Goal: Task Accomplishment & Management: Manage account settings

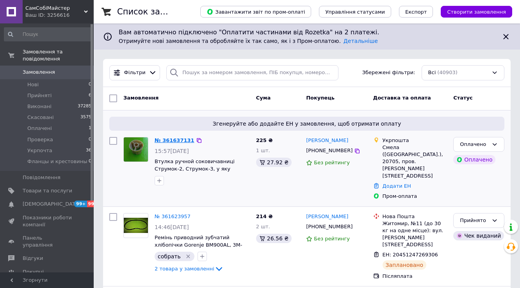
click at [180, 139] on link "№ 361637131" at bounding box center [175, 140] width 40 height 6
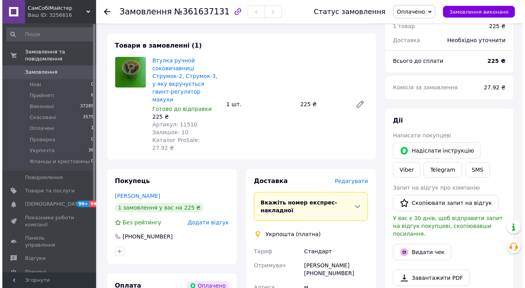
scroll to position [94, 0]
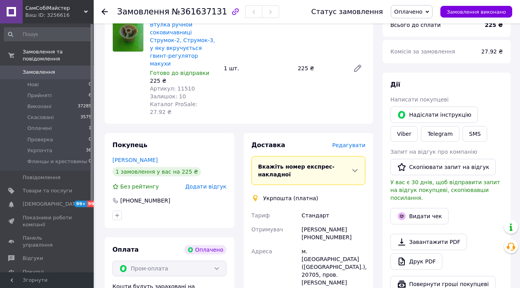
click at [358, 142] on span "Редагувати" at bounding box center [348, 145] width 33 height 6
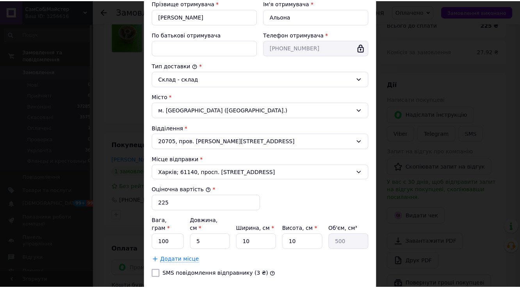
scroll to position [198, 0]
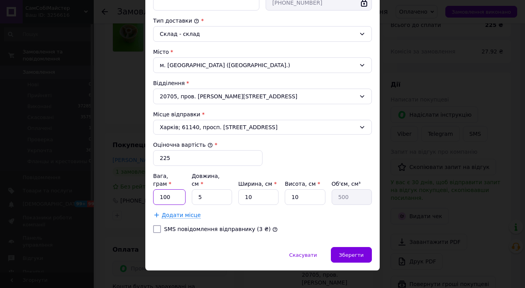
click at [175, 189] on input "100" at bounding box center [169, 197] width 32 height 16
type input "1"
type input "41"
click at [214, 189] on input "5" at bounding box center [212, 197] width 40 height 16
type input "2"
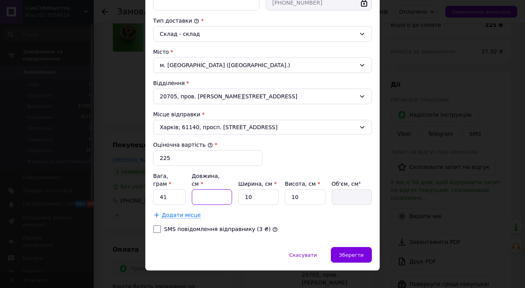
type input "200"
type input "22"
type input "2200"
type input "22"
click at [257, 189] on input "10" at bounding box center [258, 197] width 40 height 16
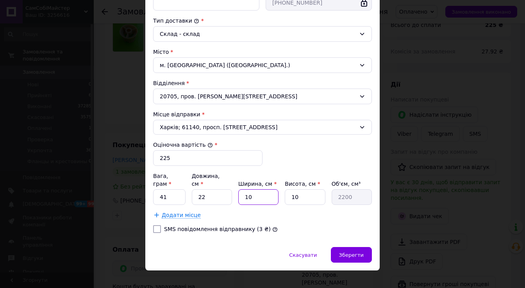
type input "1"
type input "220"
type input "2"
type input "440"
type input "20"
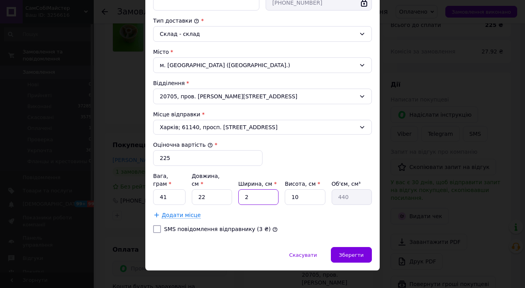
type input "4400"
type input "20"
click at [299, 189] on input "10" at bounding box center [305, 197] width 40 height 16
type input "1"
type input "440"
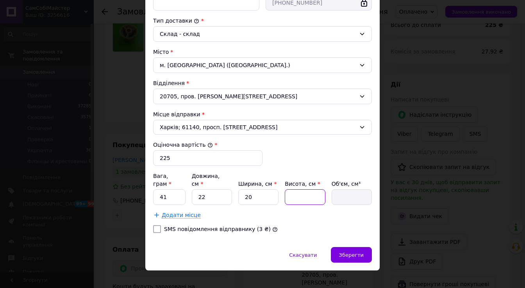
type input "5"
type input "2200"
type input "5"
click at [351, 252] on span "Зберегти" at bounding box center [351, 255] width 25 height 6
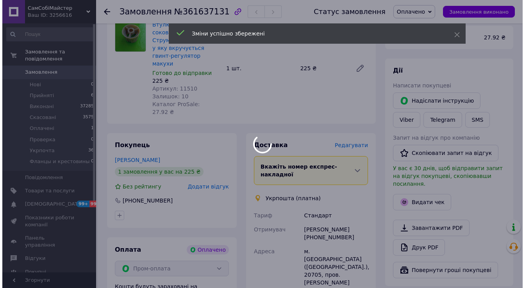
scroll to position [219, 0]
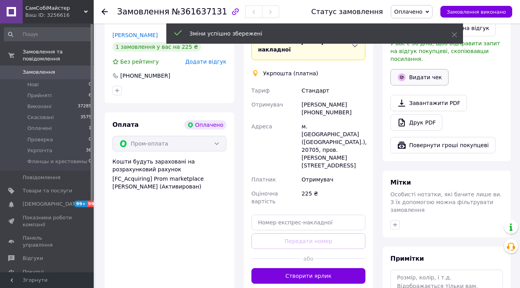
click at [422, 72] on button "Видати чек" at bounding box center [419, 77] width 58 height 16
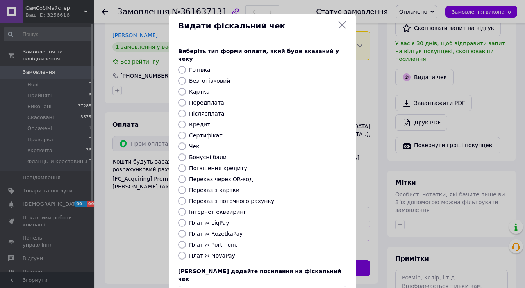
click at [212, 100] on label "Передплата" at bounding box center [206, 103] width 35 height 6
click at [186, 99] on input "Передплата" at bounding box center [182, 103] width 8 height 8
radio input "true"
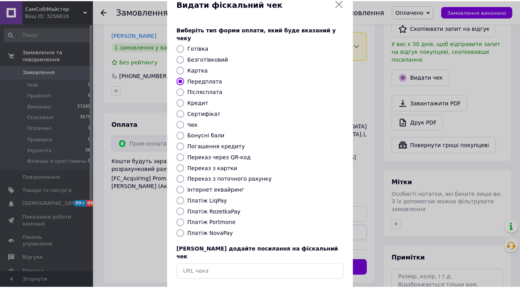
scroll to position [47, 0]
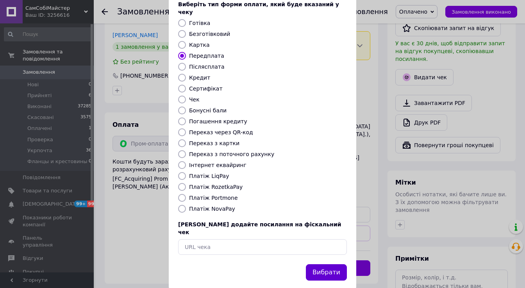
click at [326, 264] on button "Вибрати" at bounding box center [326, 272] width 41 height 17
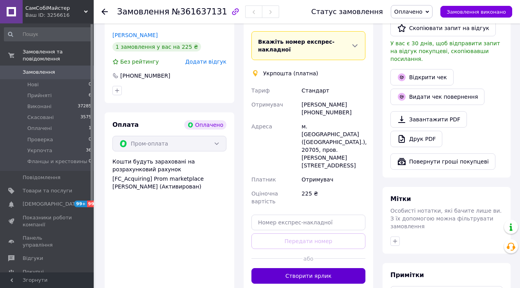
click at [331, 268] on button "Створити ярлик" at bounding box center [308, 276] width 114 height 16
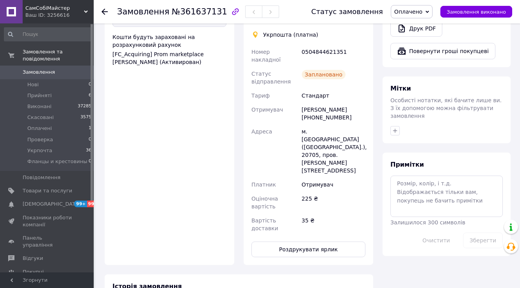
scroll to position [344, 0]
click at [306, 241] on button "Роздрукувати ярлик" at bounding box center [308, 249] width 114 height 16
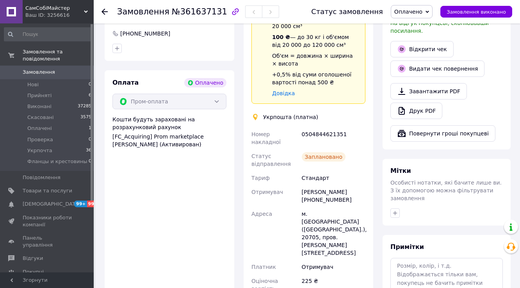
scroll to position [219, 0]
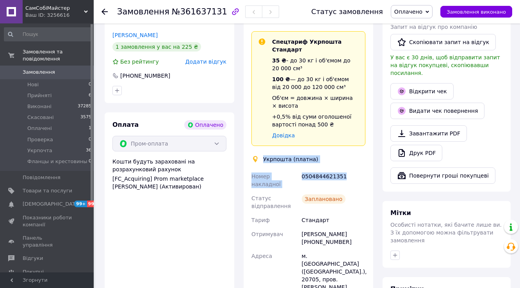
drag, startPoint x: 264, startPoint y: 136, endPoint x: 358, endPoint y: 157, distance: 96.6
click at [358, 157] on div "Доставка Редагувати Спецтариф Укрпошта Стандарт 35 ₴ - до 30 кг і об'ємом до 20…" at bounding box center [308, 199] width 114 height 366
copy div "Укрпошта (платна) Номер накладної 0504844621351"
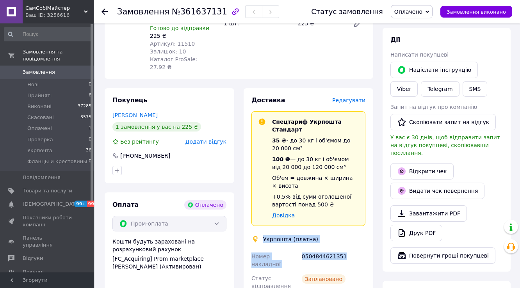
scroll to position [125, 0]
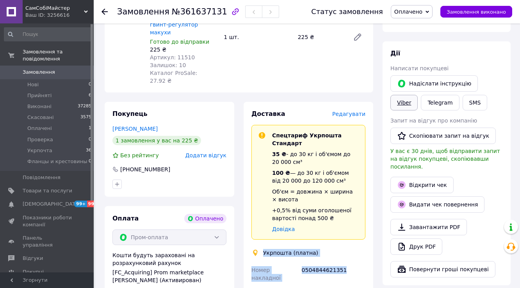
click at [418, 95] on link "Viber" at bounding box center [403, 103] width 27 height 16
click at [326, 263] on div "0504844621351" at bounding box center [333, 274] width 67 height 22
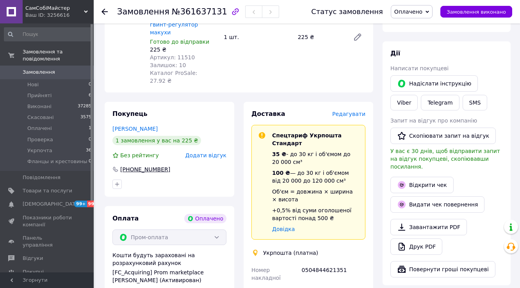
click at [156, 166] on div "[PHONE_NUMBER]" at bounding box center [145, 170] width 52 height 8
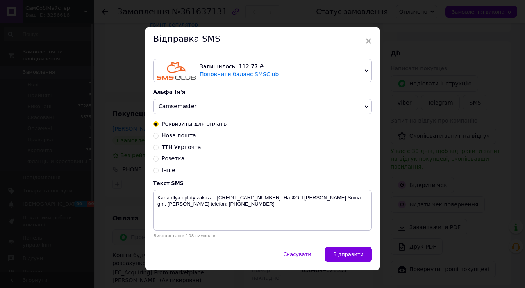
click at [162, 147] on span "ТТН Укрпочта" at bounding box center [181, 147] width 39 height 6
click at [159, 147] on input "ТТН Укрпочта" at bounding box center [155, 146] width 5 height 5
radio input "true"
radio input "false"
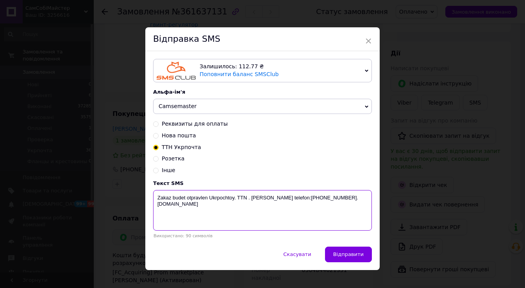
click at [248, 201] on textarea "Zakaz budet otpravlen Ukrpochtoy. TTN . Nash telefon:+380994474606. Camsebemast…" at bounding box center [262, 210] width 219 height 41
paste textarea "0504844621351"
type textarea "Zakaz budet otpravlen Ukrpochtoy. TTN 0504844621351. Nash telefon:+380994474606…"
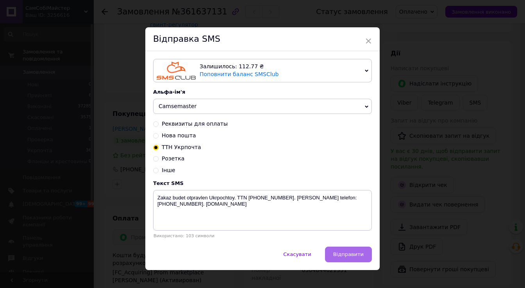
click at [351, 257] on span "Відправити" at bounding box center [348, 254] width 30 height 6
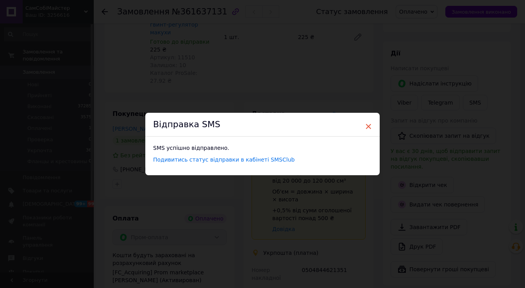
click at [368, 125] on span "×" at bounding box center [368, 126] width 7 height 13
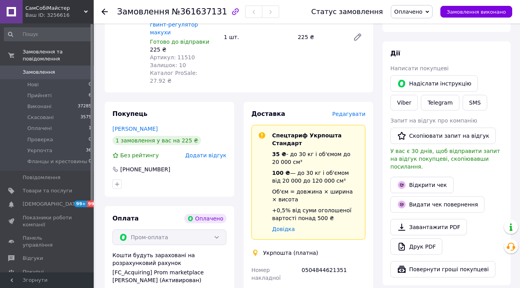
click at [422, 14] on span "Оплачено" at bounding box center [408, 12] width 28 height 6
click at [423, 73] on li "Укрпочта" at bounding box center [425, 74] width 68 height 12
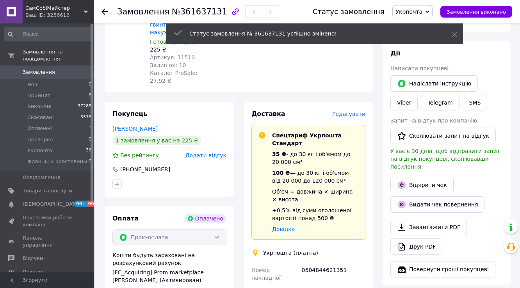
click at [102, 12] on icon at bounding box center [105, 12] width 6 height 6
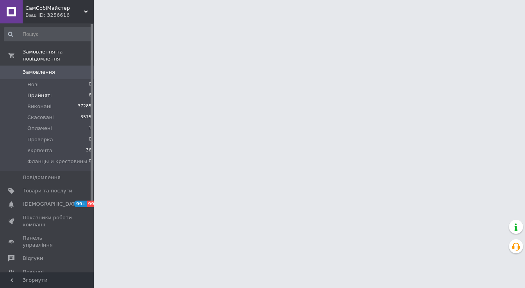
click at [44, 92] on span "Прийняті" at bounding box center [39, 95] width 24 height 7
click at [42, 92] on span "Прийняті" at bounding box center [39, 95] width 24 height 7
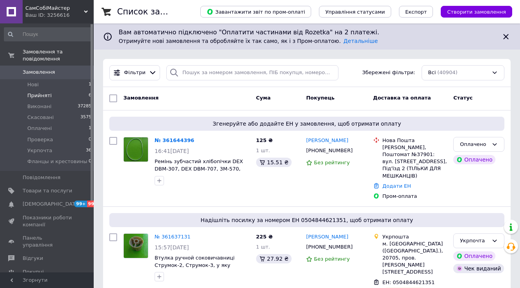
click at [44, 92] on span "Прийняті" at bounding box center [39, 95] width 24 height 7
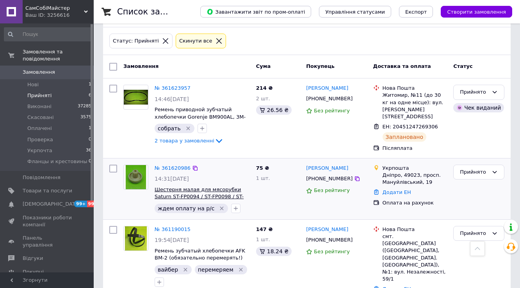
scroll to position [59, 0]
click at [168, 166] on link "№ 361620986" at bounding box center [173, 169] width 36 height 6
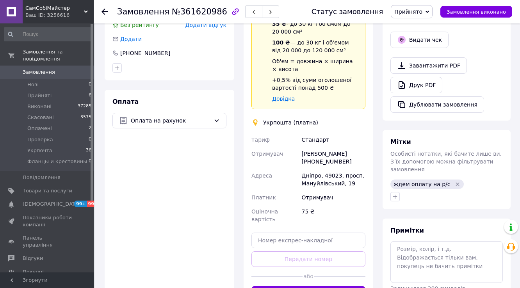
scroll to position [125, 0]
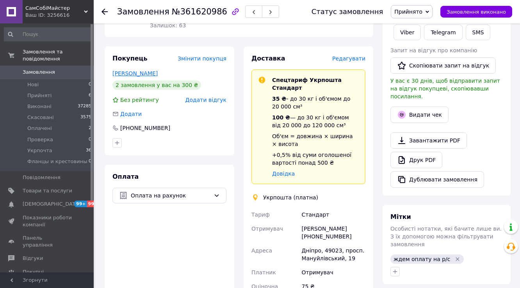
click at [145, 75] on link "Хабарова Наталья" at bounding box center [134, 73] width 45 height 6
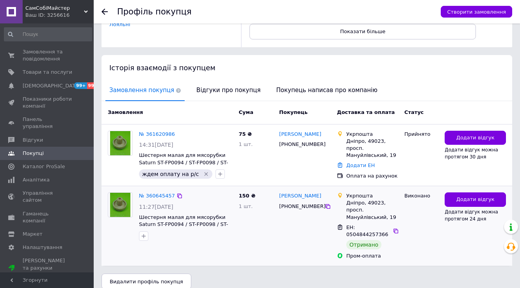
scroll to position [123, 0]
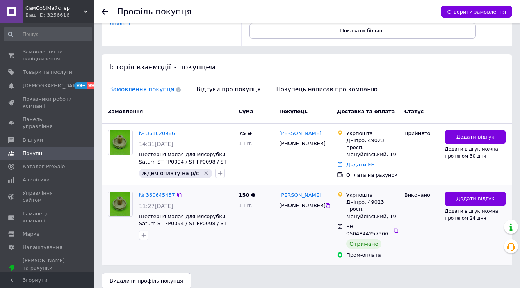
click at [165, 194] on link "№ 360645457" at bounding box center [157, 195] width 36 height 6
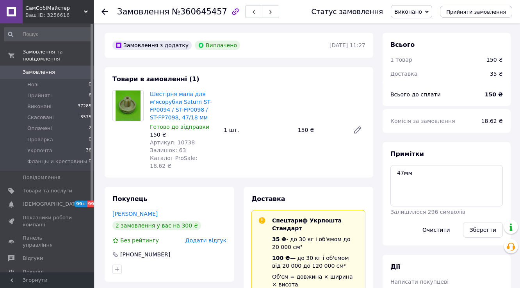
click at [105, 12] on icon at bounding box center [105, 12] width 6 height 6
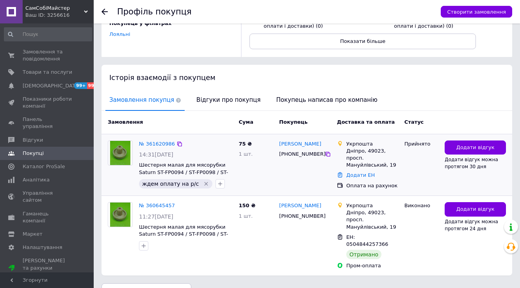
scroll to position [123, 0]
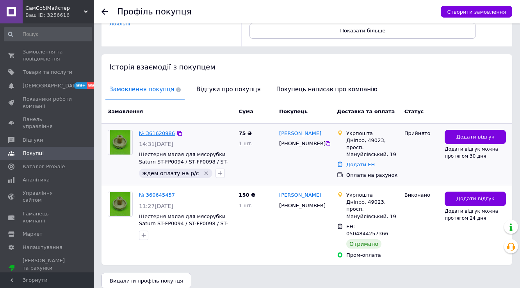
click at [160, 134] on link "№ 361620986" at bounding box center [157, 133] width 36 height 6
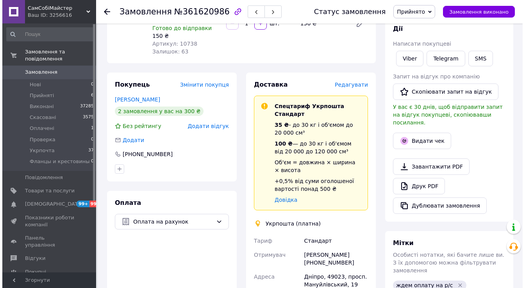
scroll to position [94, 0]
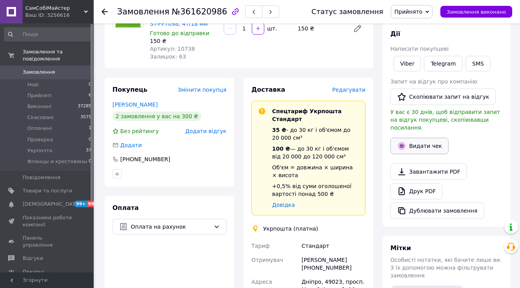
click at [428, 139] on button "Видати чек" at bounding box center [419, 146] width 58 height 16
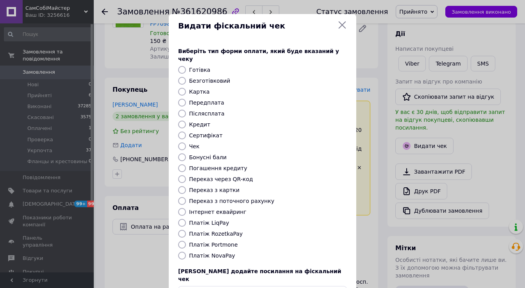
click at [180, 99] on input "Передплата" at bounding box center [182, 103] width 8 height 8
radio input "true"
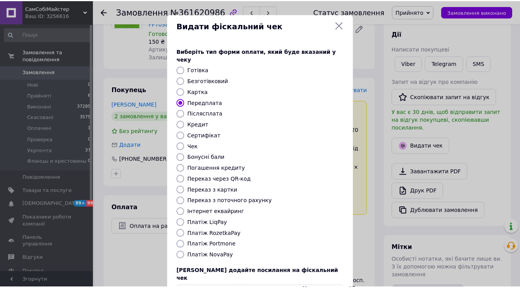
scroll to position [47, 0]
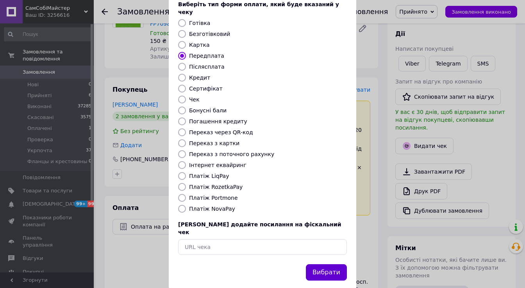
click at [332, 264] on button "Вибрати" at bounding box center [326, 272] width 41 height 17
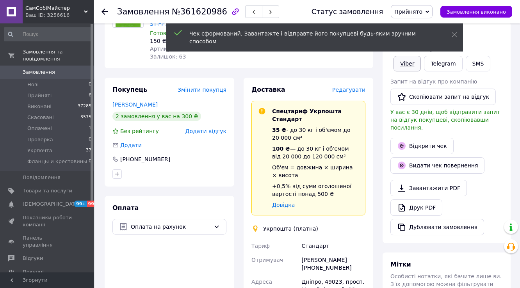
click at [406, 65] on link "Viber" at bounding box center [407, 64] width 27 height 16
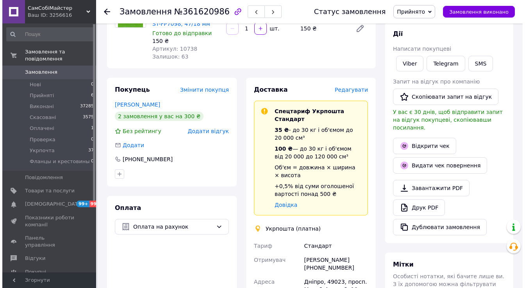
scroll to position [0, 0]
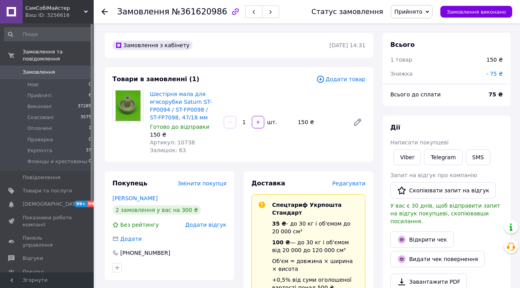
click at [350, 185] on span "Редагувати" at bounding box center [348, 183] width 33 height 6
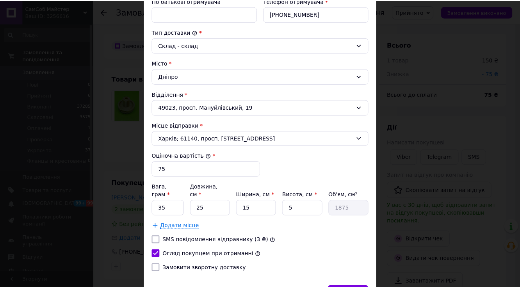
scroll to position [187, 0]
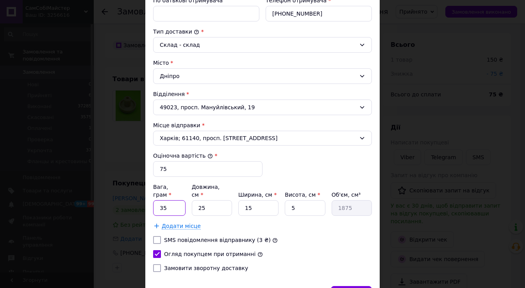
click at [182, 200] on input "35" at bounding box center [169, 208] width 32 height 16
type input "3"
type input "104"
click at [208, 201] on input "25" at bounding box center [212, 208] width 40 height 16
type input "2"
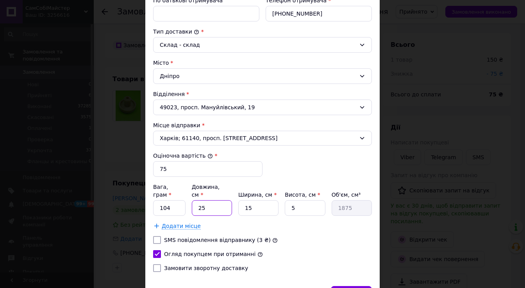
type input "150"
type input "1"
type input "75"
type input "12"
type input "900"
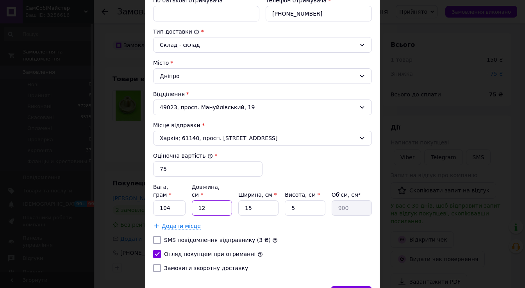
type input "12"
click at [251, 200] on input "15" at bounding box center [258, 208] width 40 height 16
type input "1"
type input "60"
type input "12"
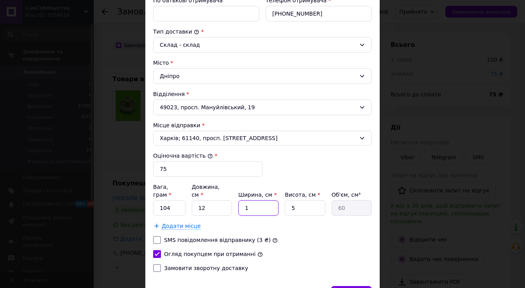
type input "720"
type input "12"
click at [311, 200] on input "5" at bounding box center [305, 208] width 40 height 16
type input "8"
type input "1152"
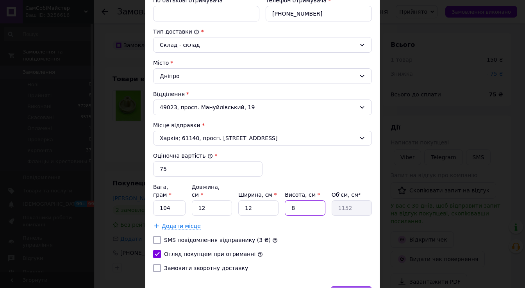
type input "8"
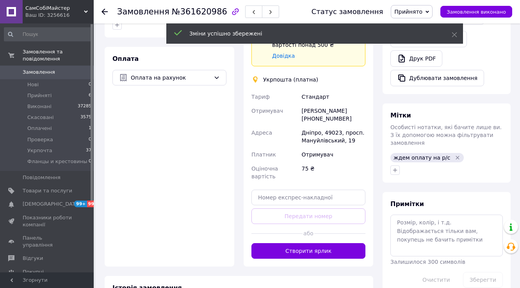
scroll to position [250, 0]
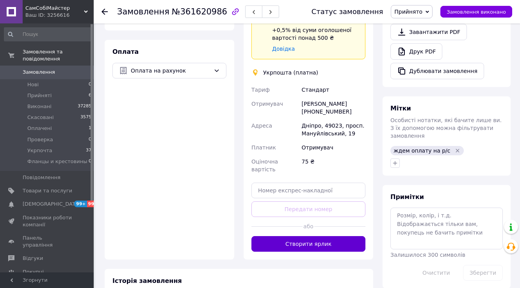
click at [330, 236] on button "Створити ярлик" at bounding box center [308, 244] width 114 height 16
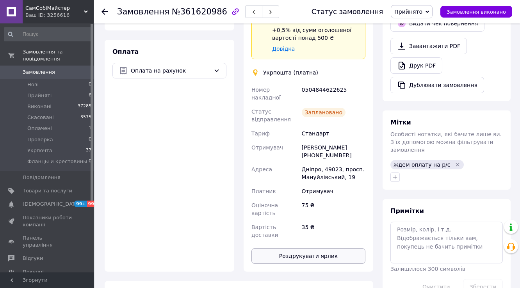
click at [358, 248] on button "Роздрукувати ярлик" at bounding box center [308, 256] width 114 height 16
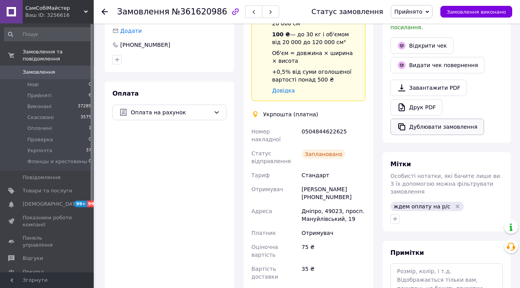
scroll to position [187, 0]
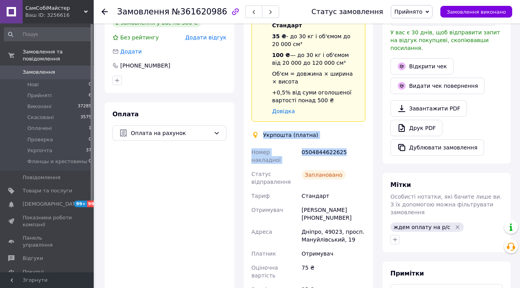
drag, startPoint x: 263, startPoint y: 127, endPoint x: 351, endPoint y: 142, distance: 89.9
click at [351, 142] on div "Доставка Редагувати Спецтариф Укрпошта Стандарт 35 ₴ - до 30 кг і об'ємом до 20…" at bounding box center [308, 159] width 114 height 335
copy div "Укрпошта (платна) Номер накладної 0504844622625"
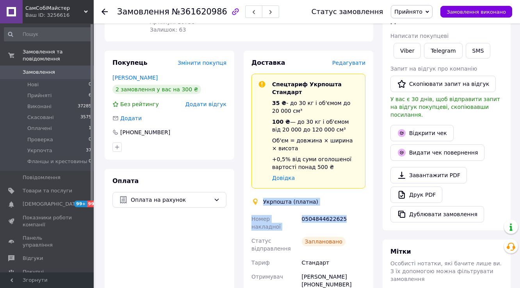
scroll to position [62, 0]
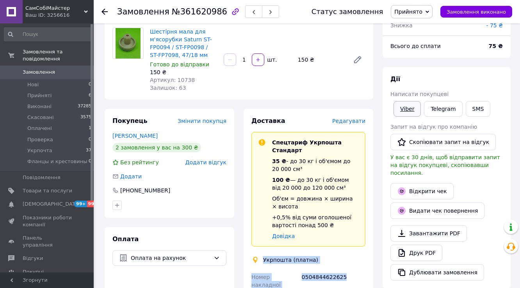
click at [405, 108] on link "Viber" at bounding box center [407, 109] width 27 height 16
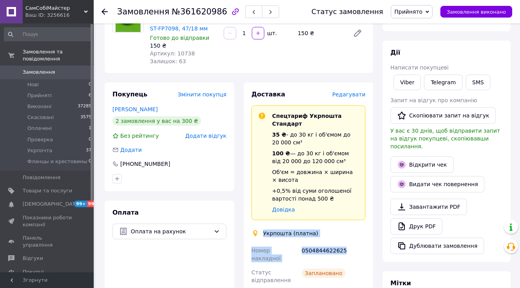
scroll to position [125, 0]
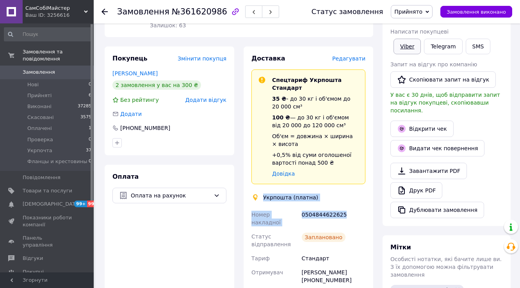
click at [406, 45] on link "Viber" at bounding box center [407, 47] width 27 height 16
click at [453, 12] on button "Замовлення виконано" at bounding box center [476, 12] width 72 height 12
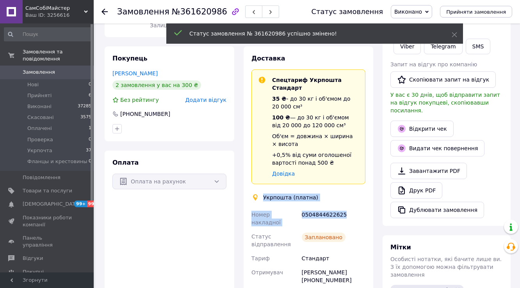
scroll to position [9, 0]
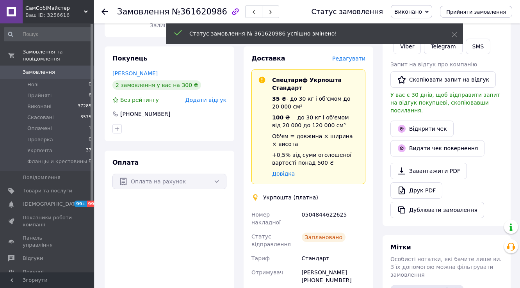
click at [104, 14] on use at bounding box center [105, 12] width 6 height 6
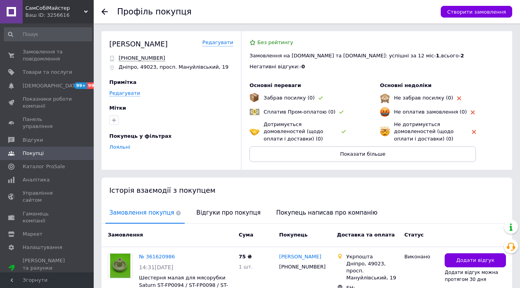
click at [103, 11] on use at bounding box center [105, 12] width 6 height 6
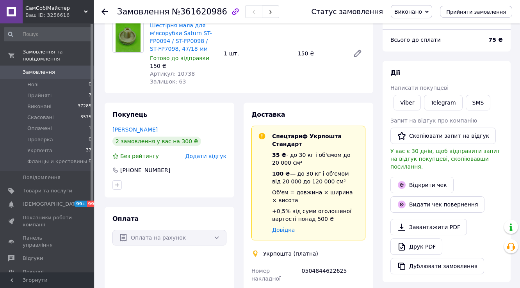
scroll to position [9, 0]
click at [42, 92] on span "Прийняті" at bounding box center [39, 95] width 24 height 7
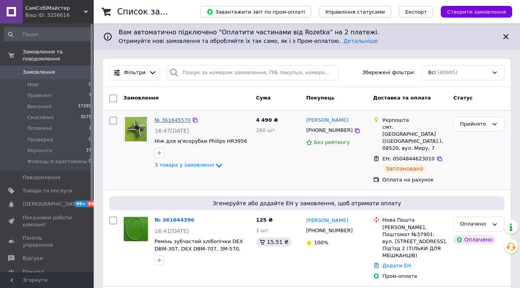
click at [169, 119] on link "№ 361645570" at bounding box center [173, 120] width 36 height 6
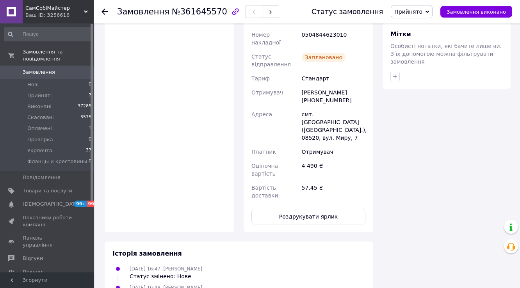
scroll to position [437, 0]
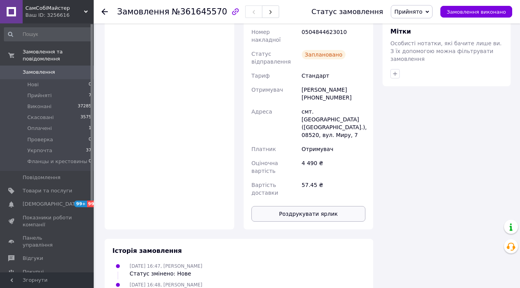
click at [324, 206] on button "Роздрукувати ярлик" at bounding box center [308, 214] width 114 height 16
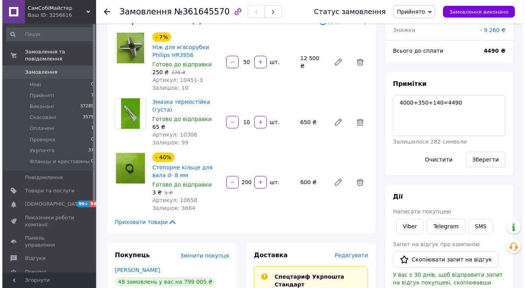
scroll to position [125, 0]
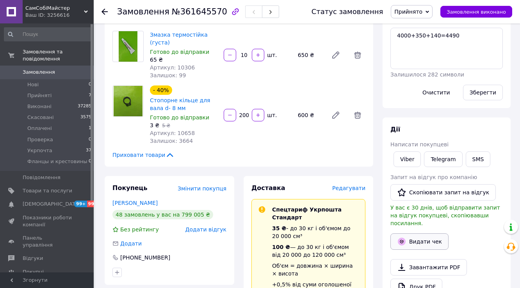
click at [431, 234] on button "Видати чек" at bounding box center [419, 241] width 58 height 16
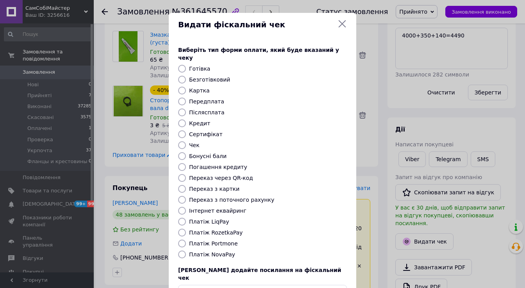
scroll to position [0, 0]
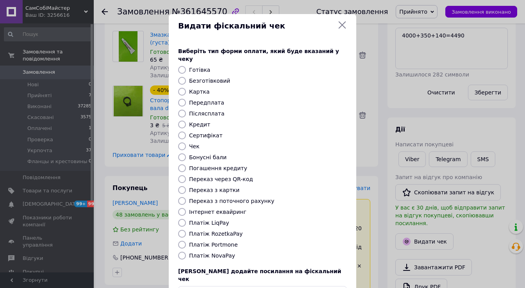
click at [181, 110] on input "Післясплата" at bounding box center [182, 114] width 8 height 8
radio input "true"
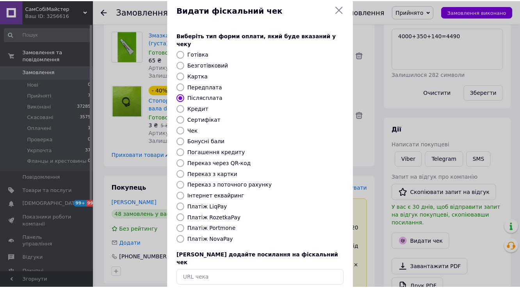
scroll to position [47, 0]
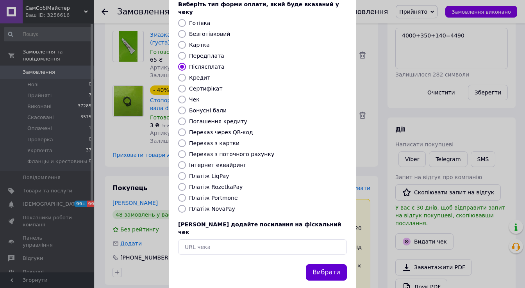
click at [332, 264] on button "Вибрати" at bounding box center [326, 272] width 41 height 17
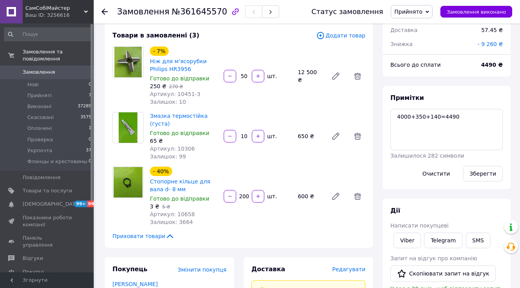
scroll to position [0, 0]
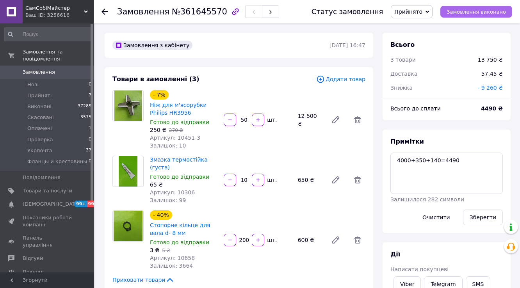
click at [471, 14] on span "Замовлення виконано" at bounding box center [476, 12] width 59 height 6
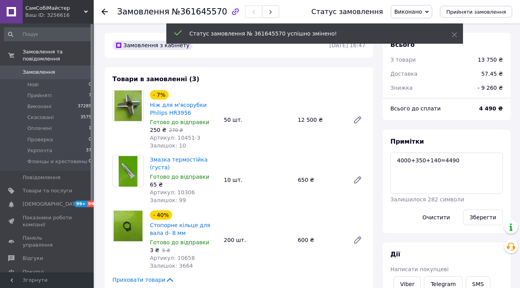
click at [103, 12] on icon at bounding box center [105, 12] width 6 height 6
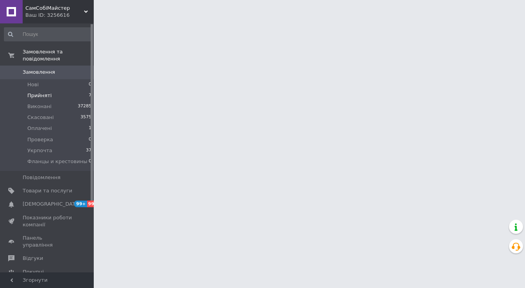
click at [43, 92] on span "Прийняті" at bounding box center [39, 95] width 24 height 7
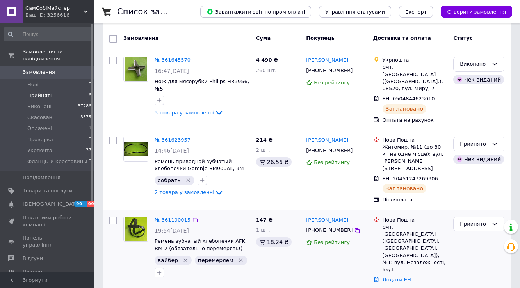
scroll to position [94, 0]
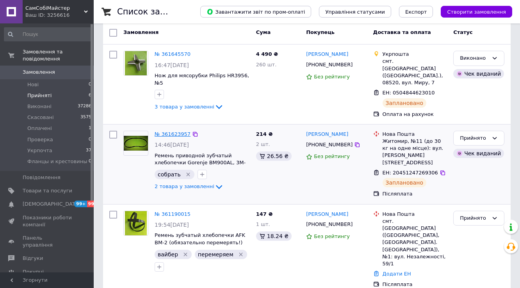
click at [173, 131] on link "№ 361623957" at bounding box center [173, 134] width 36 height 6
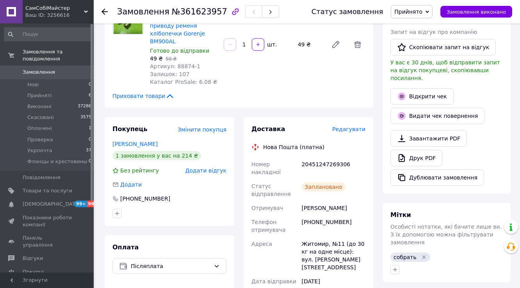
scroll to position [187, 0]
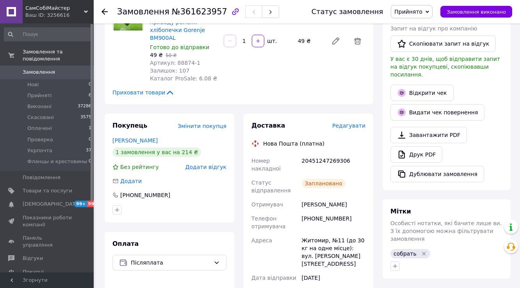
click at [103, 12] on use at bounding box center [105, 12] width 6 height 6
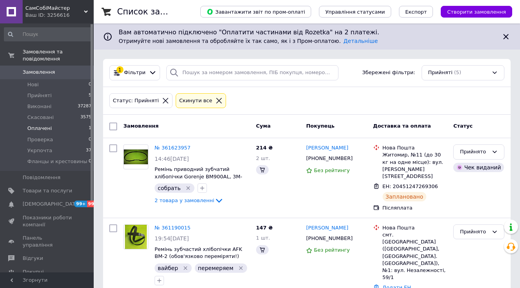
click at [39, 125] on span "Оплачені" at bounding box center [39, 128] width 25 height 7
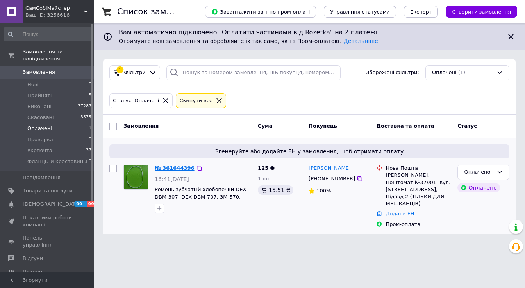
click at [178, 167] on link "№ 361644396" at bounding box center [175, 168] width 40 height 6
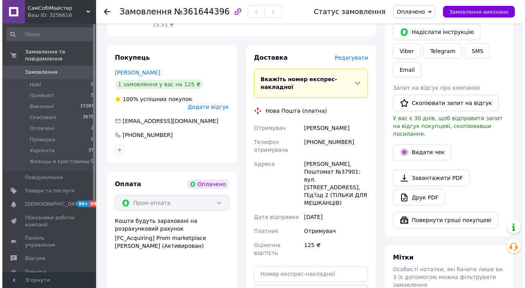
scroll to position [187, 0]
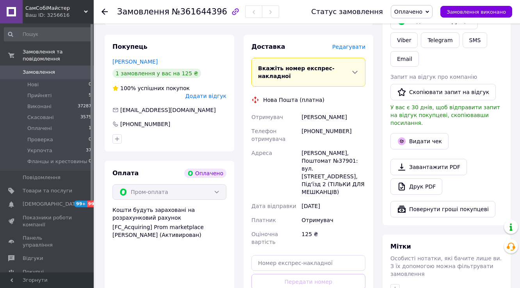
click at [348, 44] on span "Редагувати" at bounding box center [348, 47] width 33 height 6
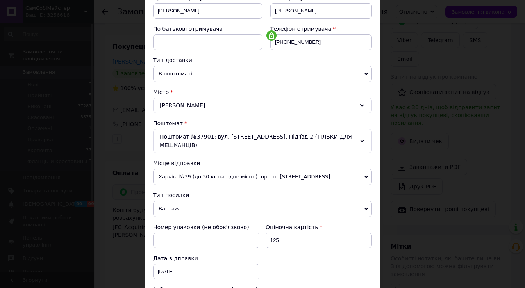
scroll to position [156, 0]
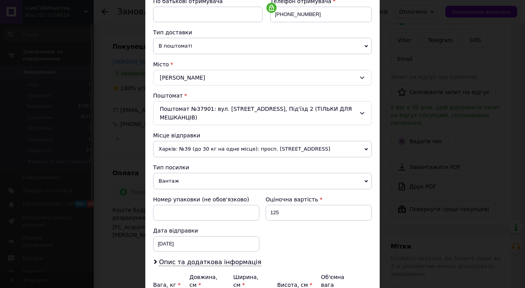
drag, startPoint x: 189, startPoint y: 175, endPoint x: 186, endPoint y: 183, distance: 9.0
click at [189, 174] on span "Вантаж" at bounding box center [262, 181] width 219 height 16
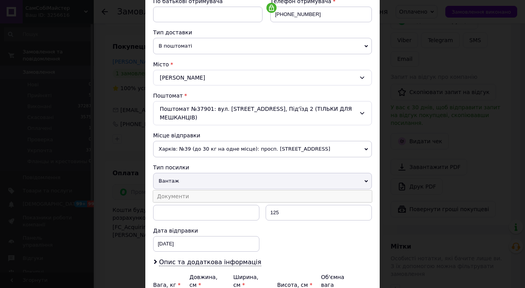
click at [185, 191] on li "Документи" at bounding box center [262, 197] width 219 height 12
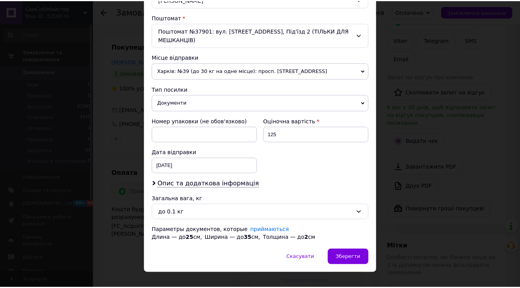
scroll to position [236, 0]
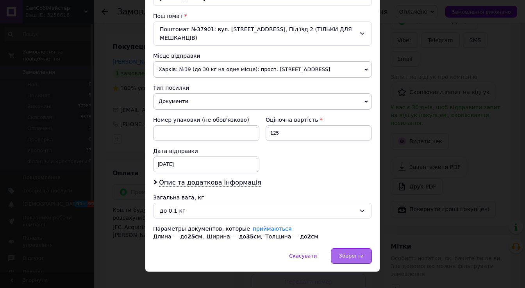
click at [355, 248] on div "Зберегти" at bounding box center [351, 256] width 41 height 16
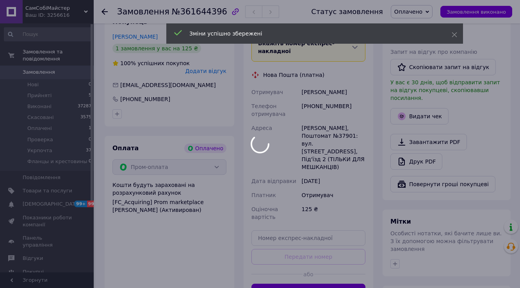
scroll to position [281, 0]
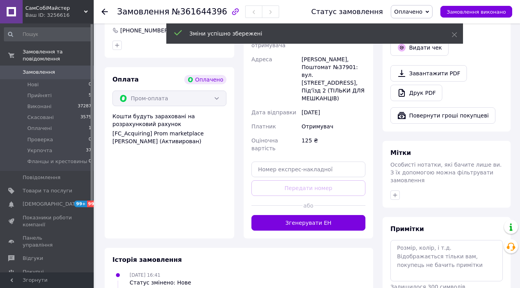
drag, startPoint x: 334, startPoint y: 185, endPoint x: 332, endPoint y: 180, distance: 5.4
click at [333, 215] on button "Згенерувати ЕН" at bounding box center [308, 223] width 114 height 16
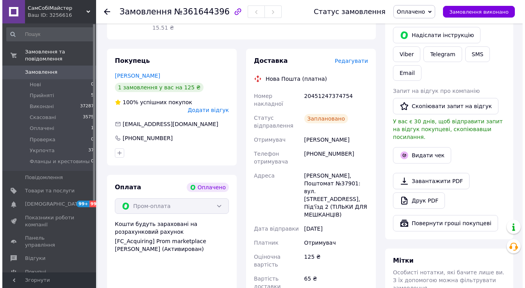
scroll to position [156, 0]
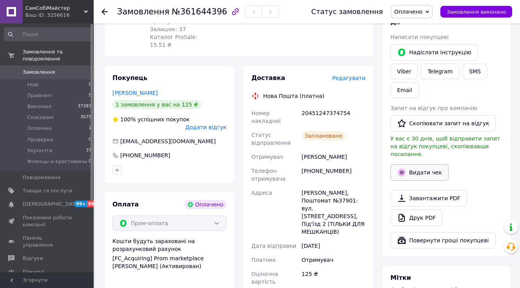
click at [418, 164] on button "Видати чек" at bounding box center [419, 172] width 58 height 16
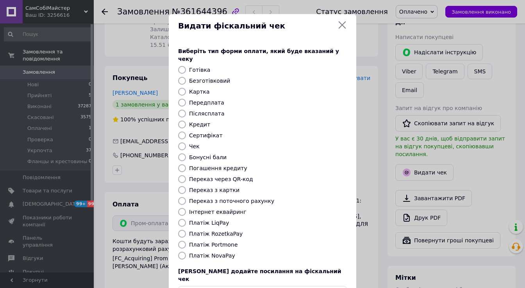
click at [180, 99] on input "Передплата" at bounding box center [182, 103] width 8 height 8
radio input "true"
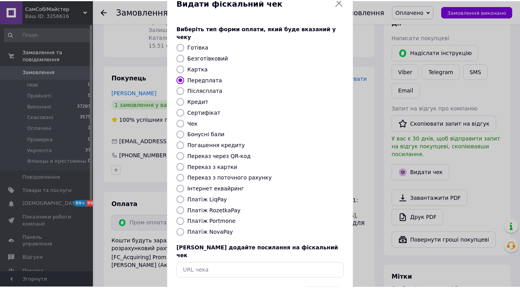
scroll to position [47, 0]
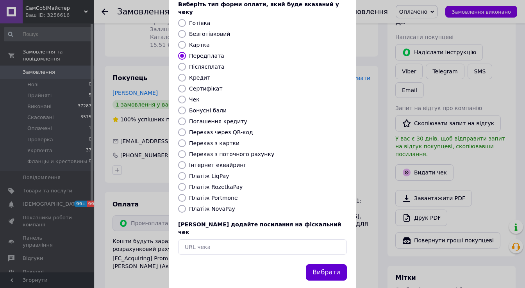
click at [334, 264] on button "Вибрати" at bounding box center [326, 272] width 41 height 17
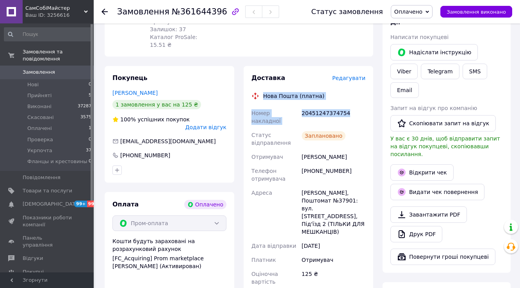
drag, startPoint x: 261, startPoint y: 89, endPoint x: 365, endPoint y: 103, distance: 105.2
click at [365, 103] on div "Доставка Редагувати Нова Пошта (платна) Номер накладної 20451247374754 Статус в…" at bounding box center [308, 203] width 114 height 259
copy div "Нова Пошта (платна) Номер накладної 20451247374754"
click at [418, 64] on link "Viber" at bounding box center [403, 72] width 27 height 16
click at [481, 14] on span "Замовлення виконано" at bounding box center [476, 12] width 59 height 6
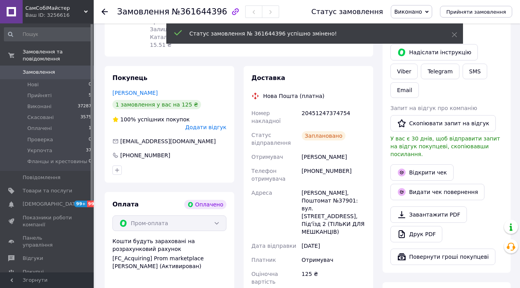
click at [106, 11] on use at bounding box center [105, 12] width 6 height 6
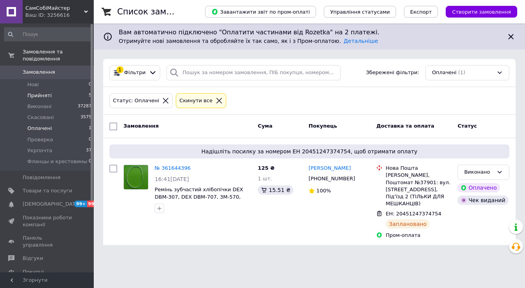
click at [37, 92] on span "Прийняті" at bounding box center [39, 95] width 24 height 7
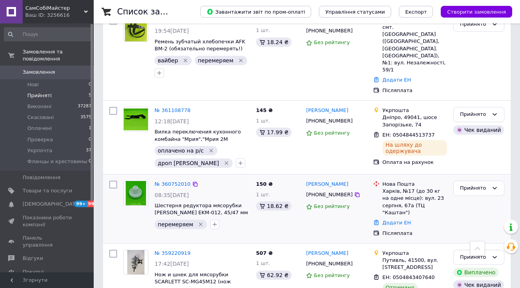
scroll to position [217, 0]
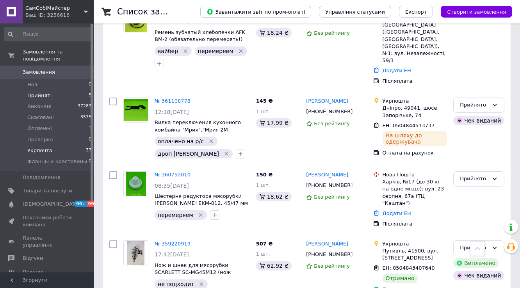
click at [44, 147] on span "Укрпочта" at bounding box center [39, 150] width 25 height 7
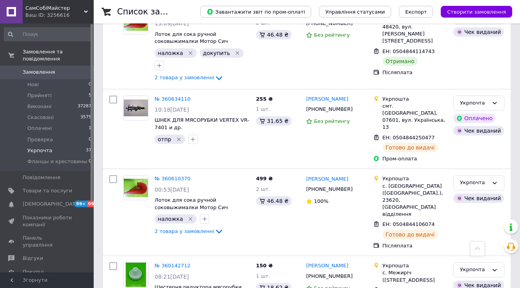
scroll to position [2462, 0]
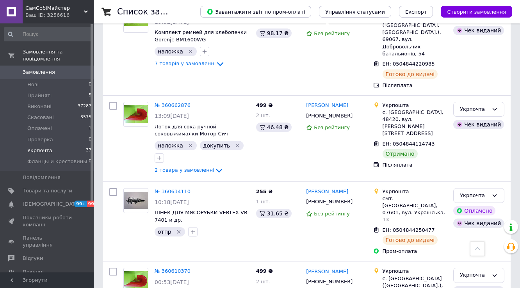
scroll to position [2369, 0]
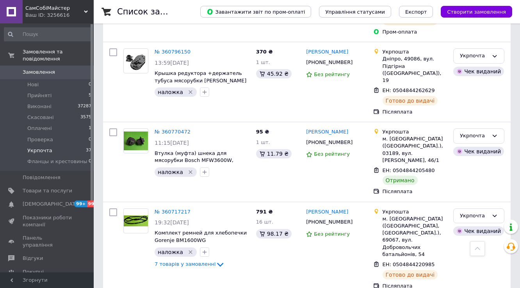
scroll to position [2181, 0]
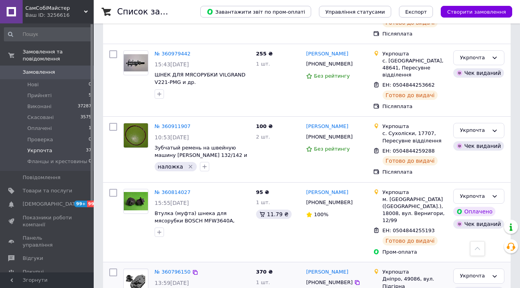
scroll to position [1963, 0]
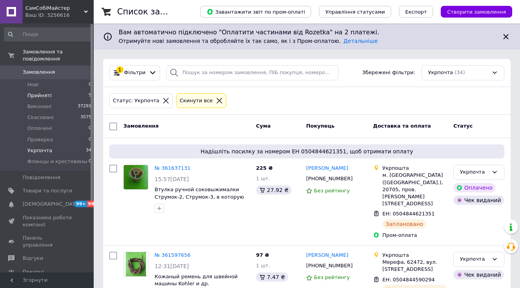
click at [42, 92] on span "Прийняті" at bounding box center [39, 95] width 24 height 7
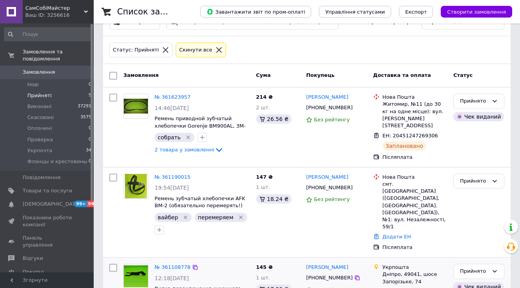
scroll to position [30, 0]
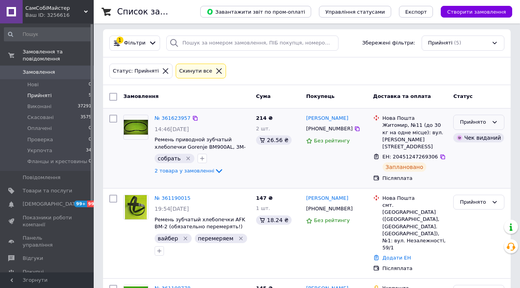
click at [482, 122] on div "Прийнято" at bounding box center [474, 122] width 29 height 8
click at [471, 137] on li "Виконано" at bounding box center [479, 139] width 50 height 14
click at [38, 69] on span "Замовлення" at bounding box center [39, 72] width 32 height 7
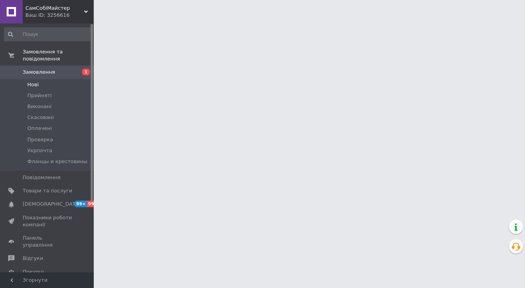
click at [36, 81] on span "Нові" at bounding box center [32, 84] width 11 height 7
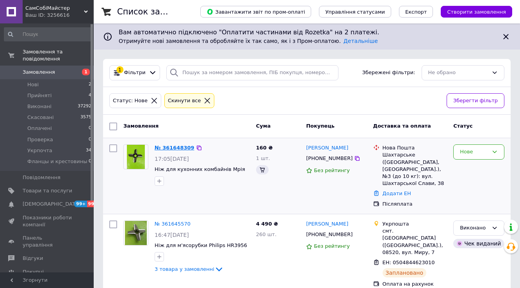
click at [170, 146] on link "№ 361648309" at bounding box center [175, 148] width 40 height 6
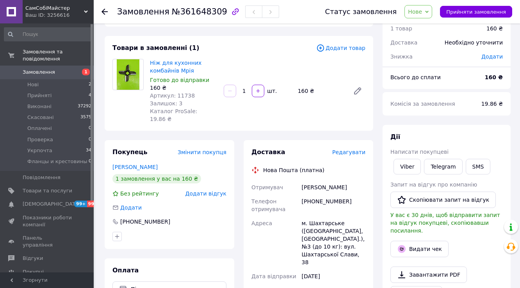
scroll to position [31, 0]
click at [39, 69] on span "Замовлення" at bounding box center [39, 72] width 32 height 7
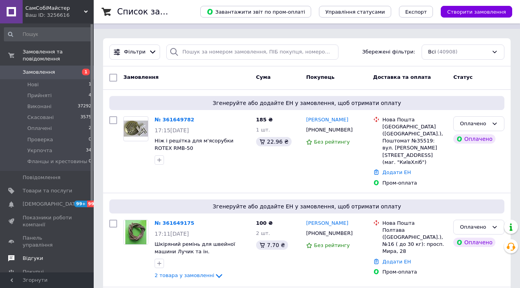
scroll to position [31, 0]
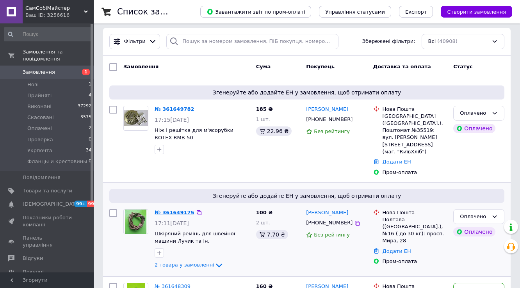
click at [167, 210] on link "№ 361649175" at bounding box center [175, 213] width 40 height 6
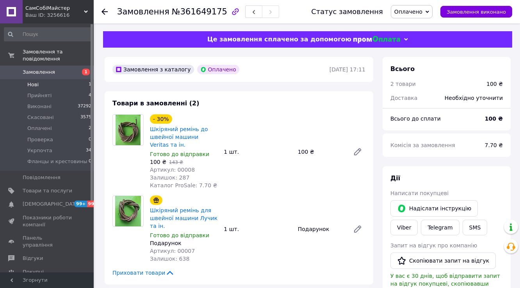
click at [33, 81] on span "Нові" at bounding box center [32, 84] width 11 height 7
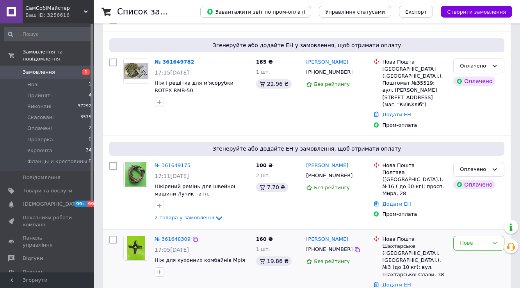
scroll to position [94, 0]
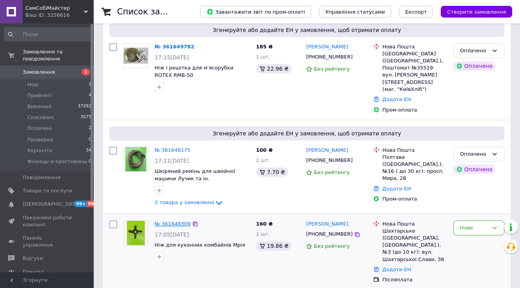
click at [182, 221] on link "№ 361648309" at bounding box center [173, 224] width 36 height 6
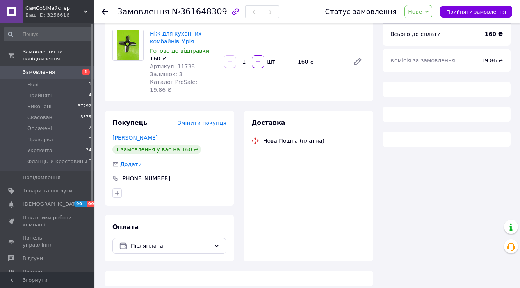
scroll to position [94, 0]
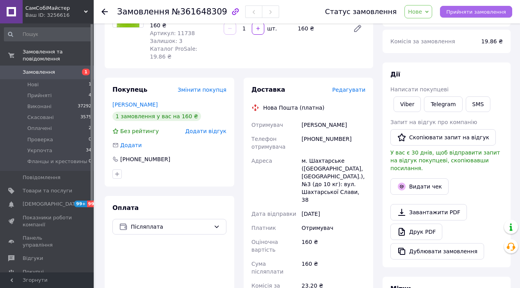
click at [493, 14] on span "Прийняти замовлення" at bounding box center [476, 12] width 60 height 6
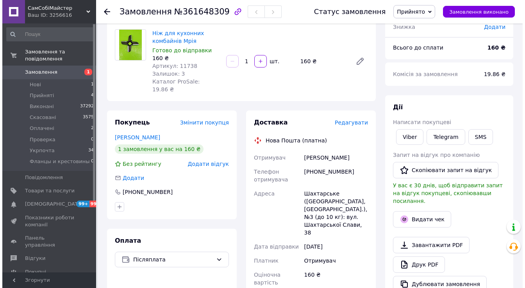
scroll to position [62, 0]
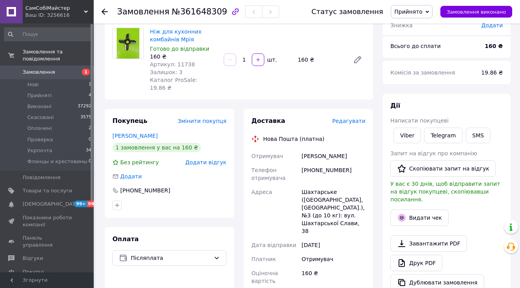
click at [361, 118] on span "Редагувати" at bounding box center [348, 121] width 33 height 6
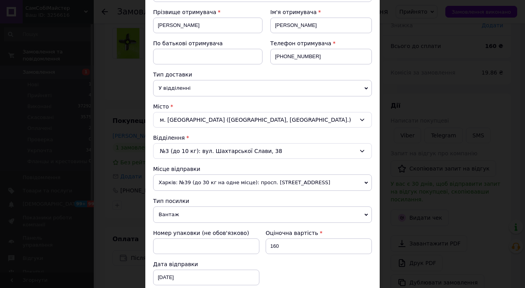
scroll to position [125, 0]
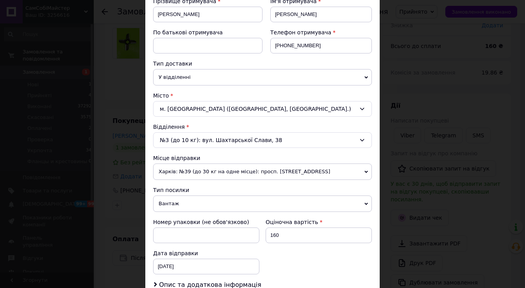
click at [206, 203] on span "Вантаж" at bounding box center [262, 204] width 219 height 16
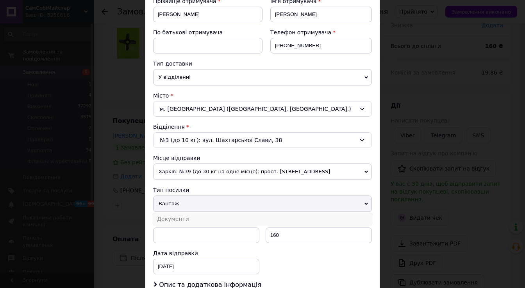
click at [197, 218] on li "Документи" at bounding box center [262, 219] width 219 height 12
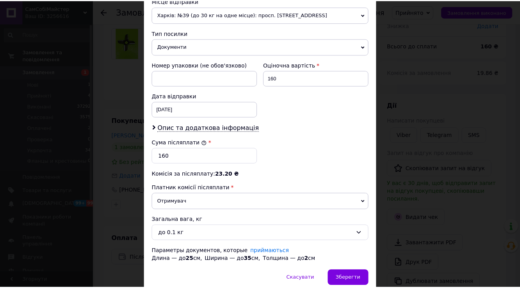
scroll to position [312, 0]
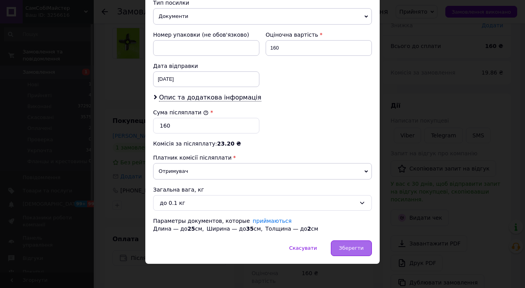
click at [351, 250] on div "Зберегти" at bounding box center [351, 248] width 41 height 16
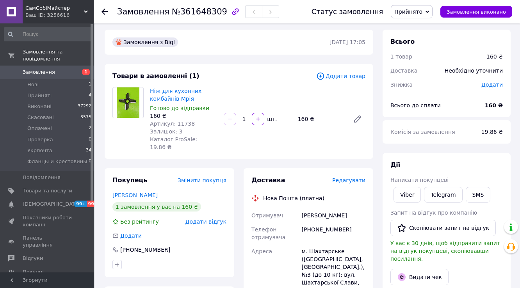
scroll to position [0, 0]
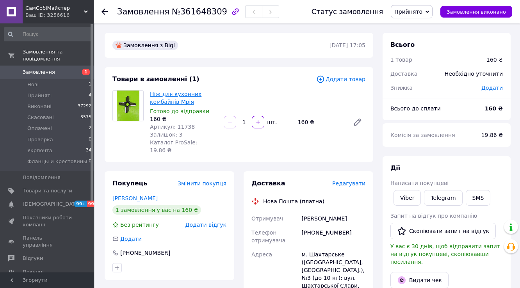
click at [164, 103] on link "Ніж для кухонних комбайнів Мрія" at bounding box center [176, 98] width 52 height 14
click at [107, 11] on use at bounding box center [105, 12] width 6 height 6
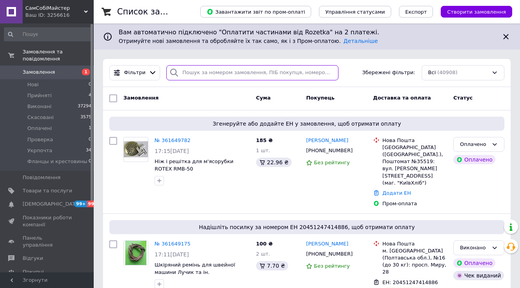
click at [187, 75] on input "search" at bounding box center [252, 72] width 172 height 15
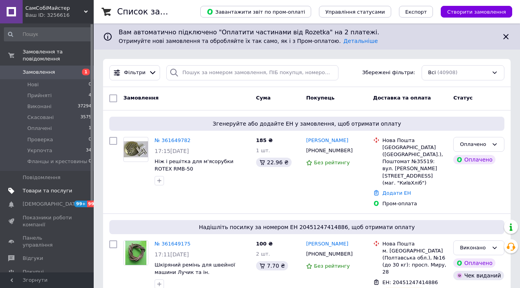
click at [62, 187] on span "Товари та послуги" at bounding box center [48, 190] width 50 height 7
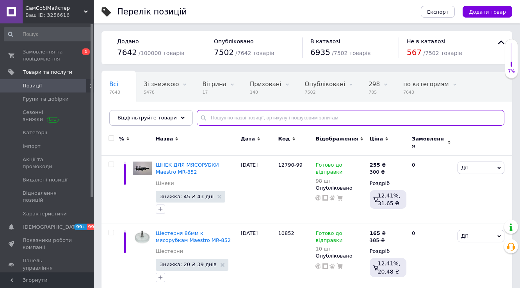
click at [210, 119] on input "text" at bounding box center [351, 118] width 308 height 16
paste input "55505-13"
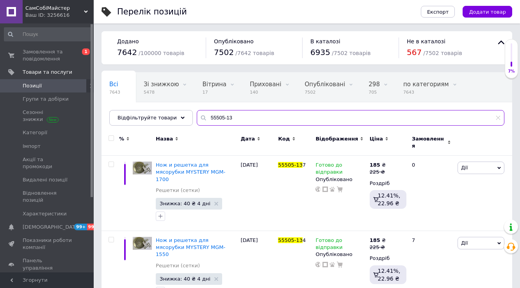
drag, startPoint x: 230, startPoint y: 121, endPoint x: 200, endPoint y: 116, distance: 30.9
click at [200, 116] on input "55505-13" at bounding box center [351, 118] width 308 height 16
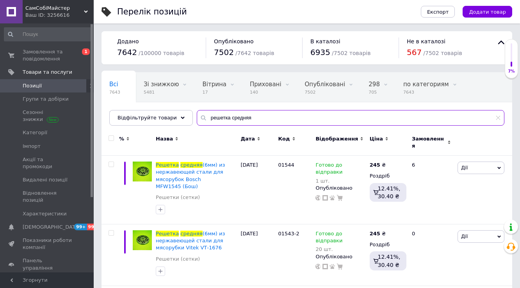
type input "решетка средняя"
click at [385, 138] on use at bounding box center [386, 139] width 2 height 4
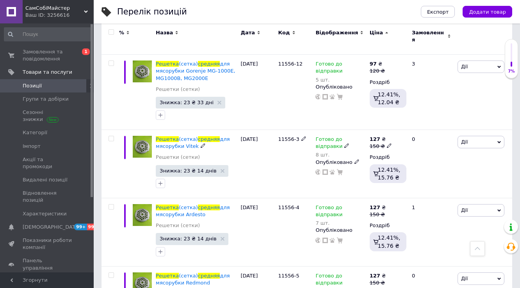
scroll to position [375, 0]
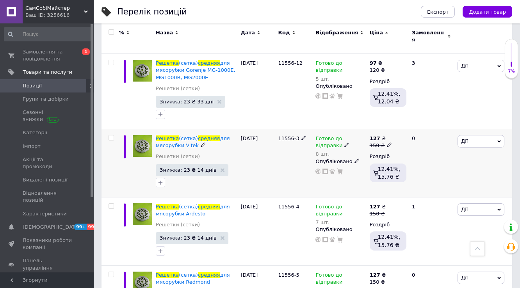
click at [387, 143] on icon at bounding box center [389, 145] width 5 height 5
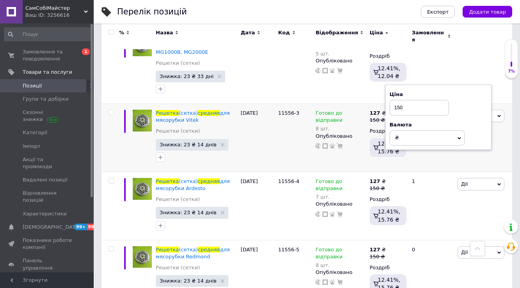
scroll to position [366, 0]
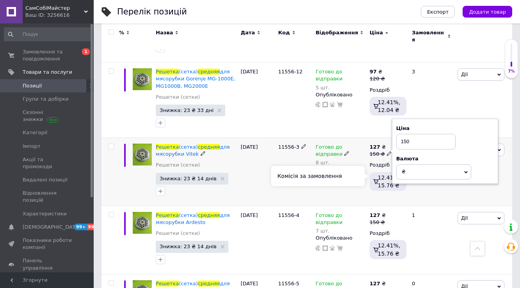
click at [349, 179] on div "Комісія за замовлення" at bounding box center [318, 176] width 94 height 20
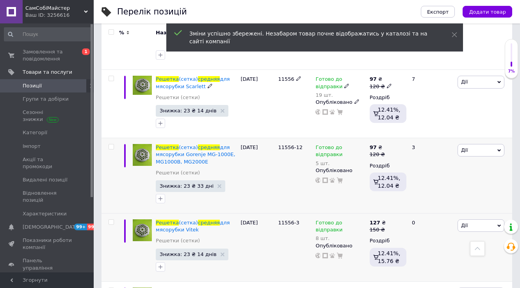
scroll to position [273, 0]
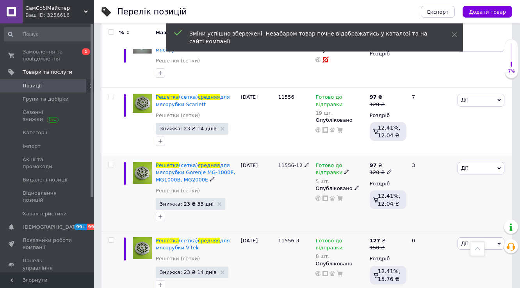
click at [387, 169] on icon at bounding box center [389, 171] width 5 height 5
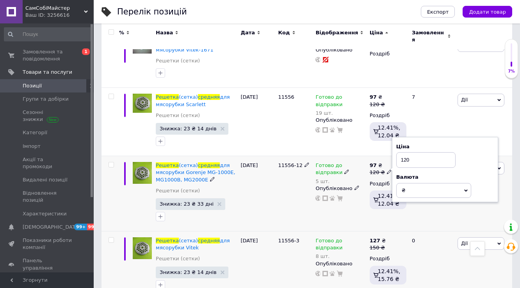
click at [406, 153] on input "120" at bounding box center [425, 160] width 59 height 16
type input "150"
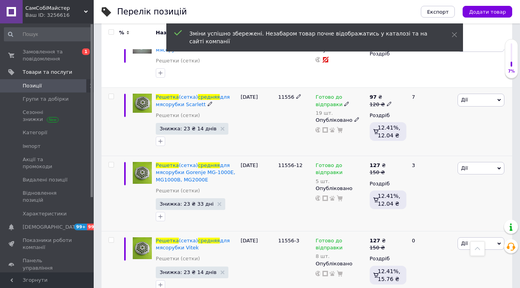
click at [387, 102] on use at bounding box center [389, 104] width 4 height 4
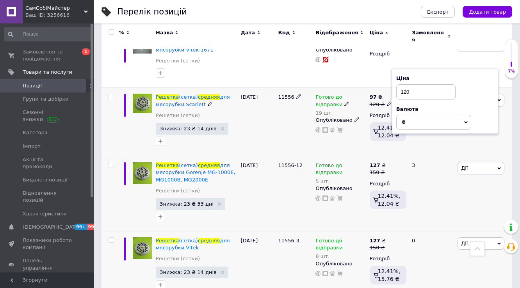
click at [409, 86] on input "120" at bounding box center [425, 92] width 59 height 16
click at [406, 87] on input "120" at bounding box center [425, 92] width 59 height 16
type input "150"
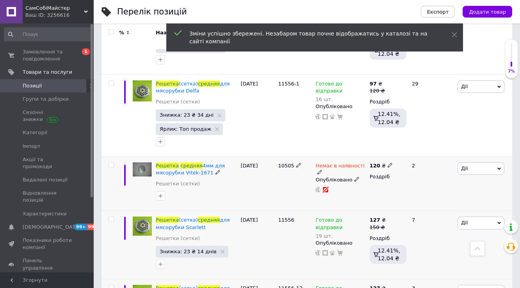
scroll to position [85, 0]
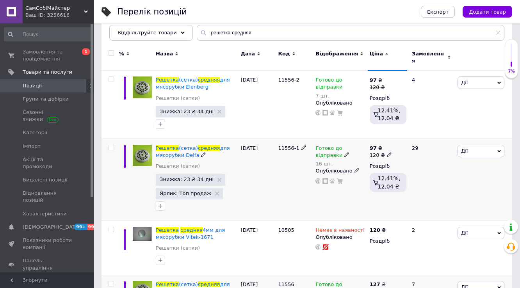
click at [387, 152] on icon at bounding box center [389, 154] width 5 height 5
click at [406, 137] on input "120" at bounding box center [425, 143] width 59 height 16
type input "150"
click at [356, 207] on div "Готово до відправки 16 шт. Опубліковано" at bounding box center [341, 180] width 54 height 82
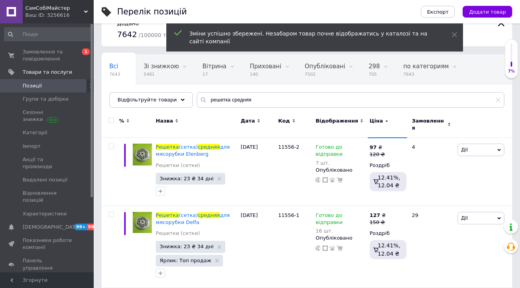
scroll to position [0, 0]
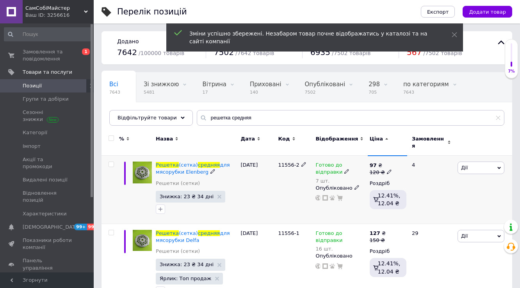
click at [387, 170] on use at bounding box center [389, 172] width 4 height 4
click at [405, 157] on input "120" at bounding box center [425, 160] width 59 height 16
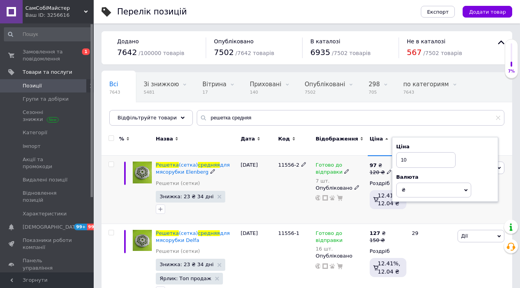
type input "150"
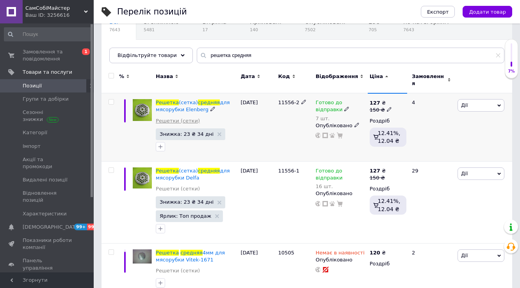
scroll to position [31, 0]
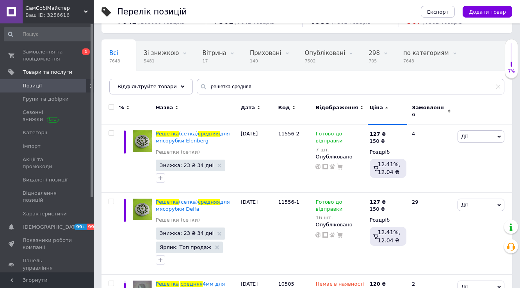
click at [110, 107] on input "checkbox" at bounding box center [111, 107] width 5 height 5
checkbox input "true"
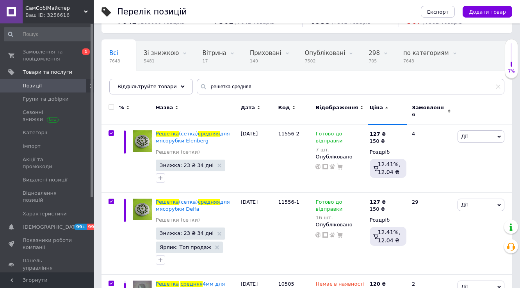
checkbox input "true"
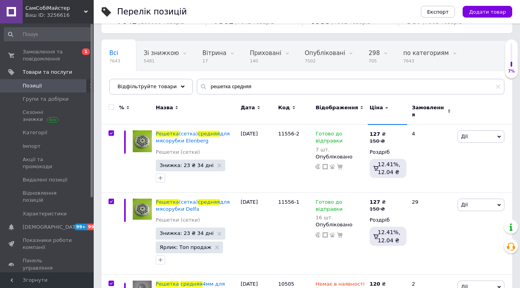
checkbox input "true"
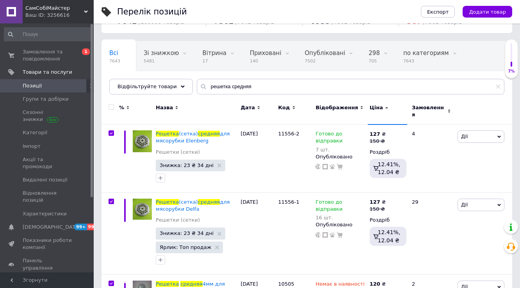
checkbox input "true"
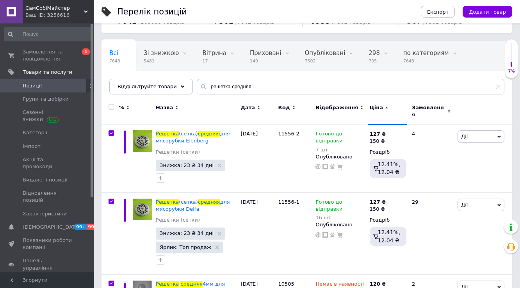
checkbox input "true"
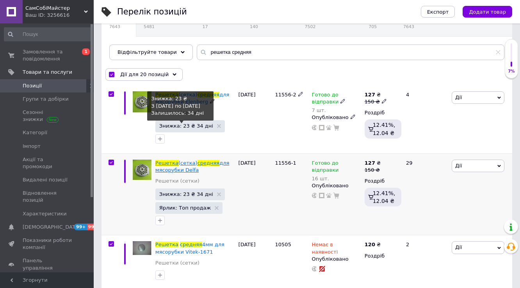
scroll to position [156, 0]
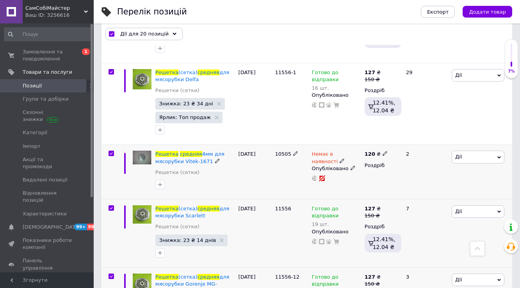
click at [112, 153] on input "checkbox" at bounding box center [111, 153] width 5 height 5
checkbox input "false"
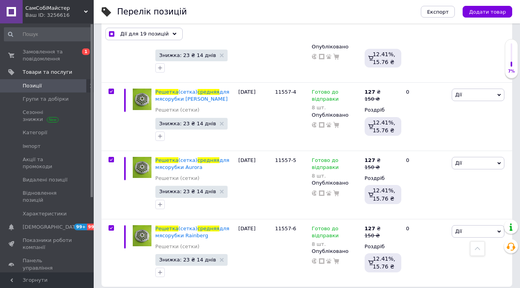
scroll to position [1279, 0]
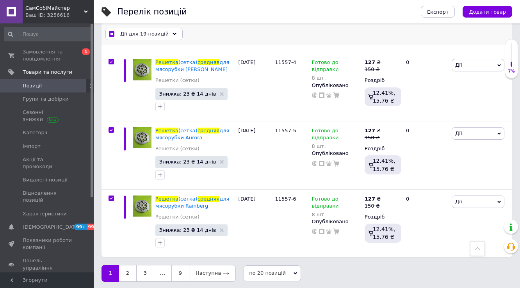
click at [146, 36] on span "Дії для 19 позицій" at bounding box center [144, 34] width 48 height 7
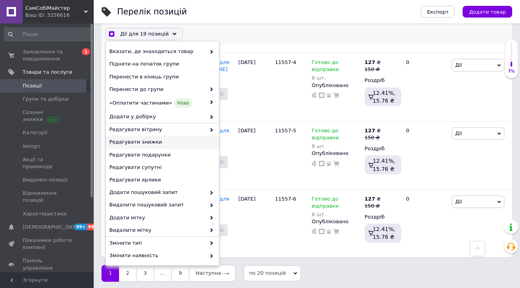
click at [159, 143] on span "Редагувати знижки" at bounding box center [161, 142] width 104 height 7
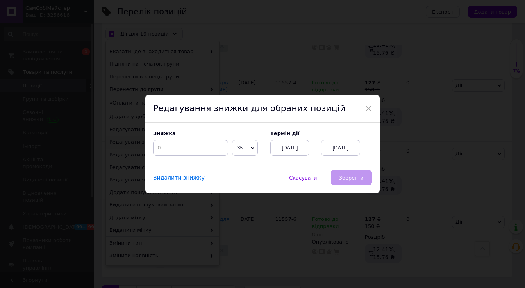
click at [251, 149] on icon at bounding box center [253, 148] width 4 height 4
click at [236, 164] on li "₴" at bounding box center [244, 164] width 25 height 11
click at [188, 150] on input at bounding box center [190, 148] width 75 height 16
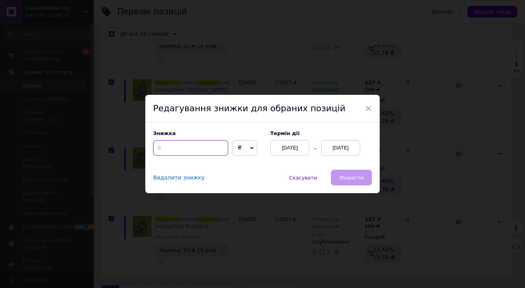
checkbox input "true"
type input "4"
checkbox input "true"
type input "40"
click at [340, 145] on div "[DATE]" at bounding box center [340, 148] width 39 height 16
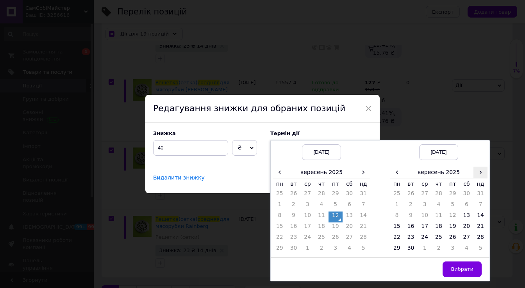
click at [480, 173] on span "›" at bounding box center [480, 172] width 14 height 11
click at [463, 227] on td "25" at bounding box center [467, 228] width 14 height 11
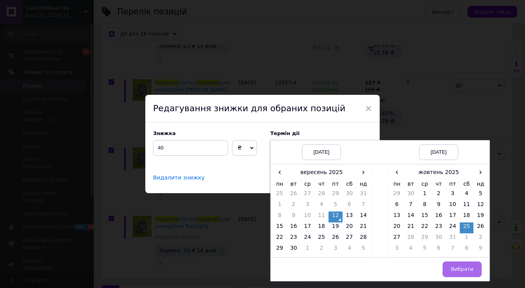
click at [469, 272] on span "Вибрати" at bounding box center [462, 269] width 23 height 6
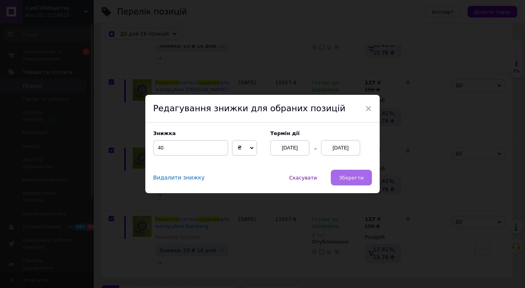
click at [350, 178] on span "Зберегти" at bounding box center [351, 178] width 25 height 6
checkbox input "true"
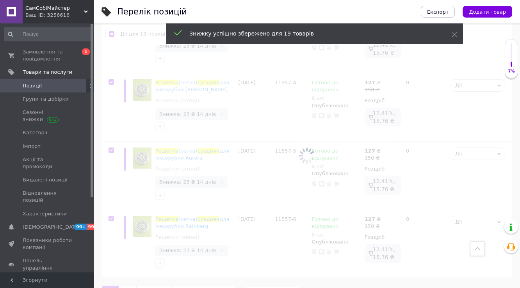
checkbox input "false"
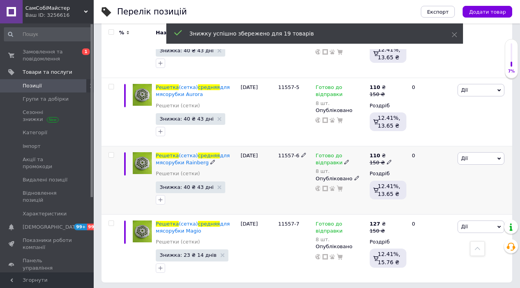
scroll to position [1265, 0]
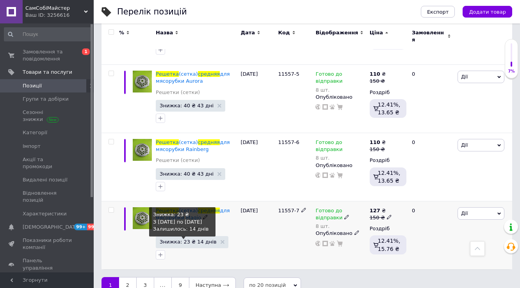
click at [181, 239] on span "Знижка: 23 ₴ 14 днів" at bounding box center [188, 241] width 57 height 5
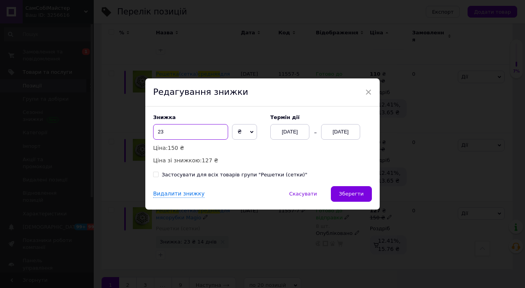
click at [172, 131] on input "23" at bounding box center [190, 132] width 75 height 16
type input "2"
type input "40"
click at [338, 132] on div "[DATE]" at bounding box center [340, 132] width 39 height 16
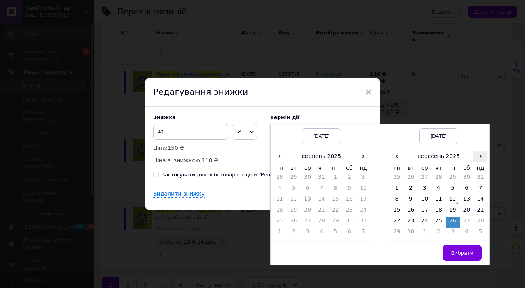
click at [476, 157] on span "›" at bounding box center [480, 156] width 14 height 11
click at [395, 158] on span "‹" at bounding box center [397, 156] width 14 height 11
click at [464, 256] on span "Вибрати" at bounding box center [462, 253] width 23 height 6
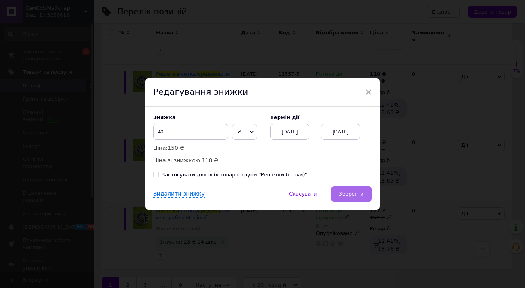
click at [351, 192] on span "Зберегти" at bounding box center [351, 194] width 25 height 6
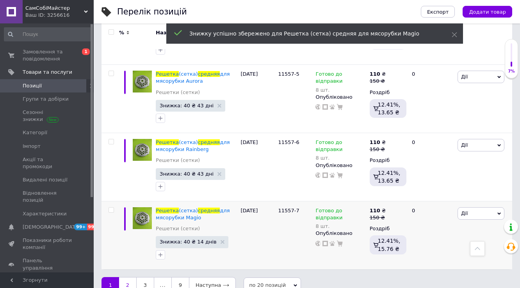
click at [130, 277] on link "2" at bounding box center [127, 285] width 17 height 16
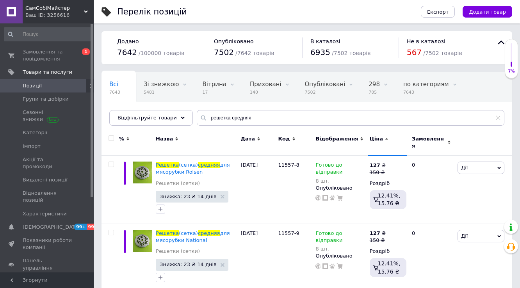
click at [111, 137] on input "checkbox" at bounding box center [111, 138] width 5 height 5
checkbox input "true"
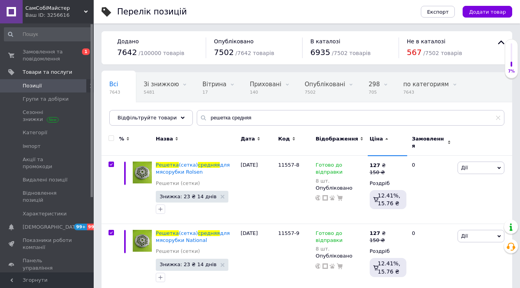
checkbox input "true"
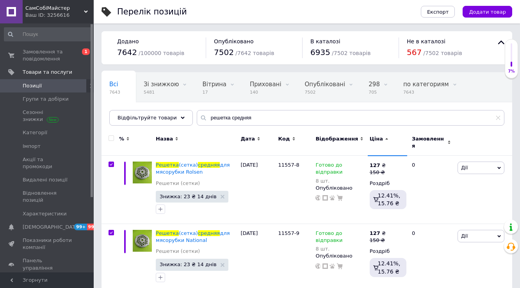
checkbox input "true"
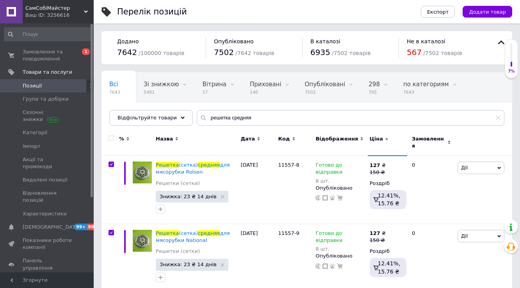
checkbox input "true"
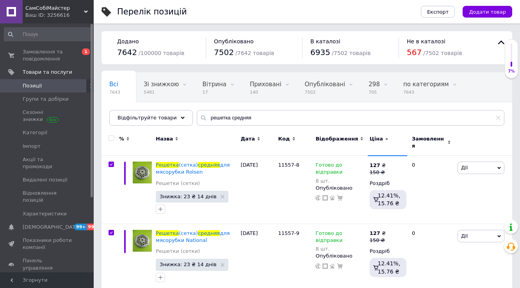
checkbox input "true"
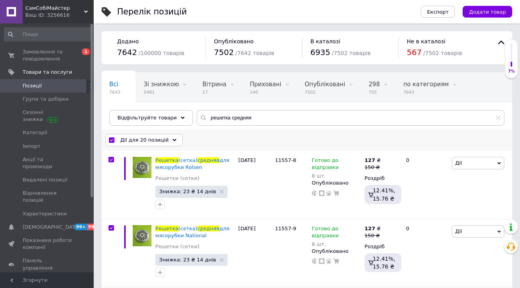
click at [146, 140] on span "Дії для 20 позицій" at bounding box center [144, 140] width 48 height 7
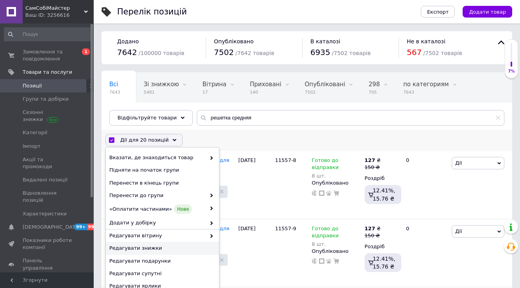
click at [144, 250] on span "Редагувати знижки" at bounding box center [161, 248] width 104 height 7
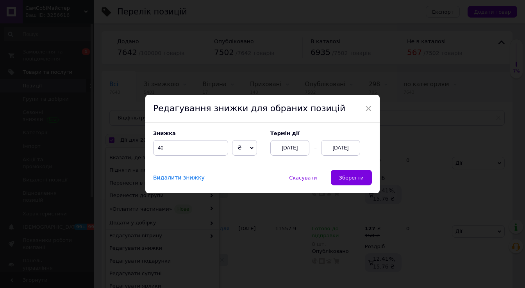
click at [237, 147] on span "₴" at bounding box center [239, 147] width 4 height 6
click at [239, 165] on li "%" at bounding box center [244, 164] width 24 height 11
click at [359, 178] on span "Зберегти" at bounding box center [351, 178] width 25 height 6
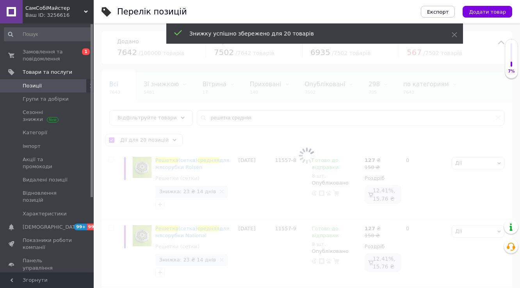
checkbox input "false"
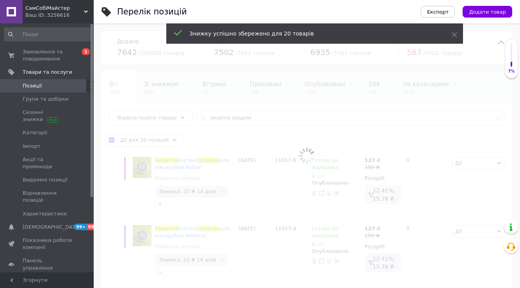
checkbox input "false"
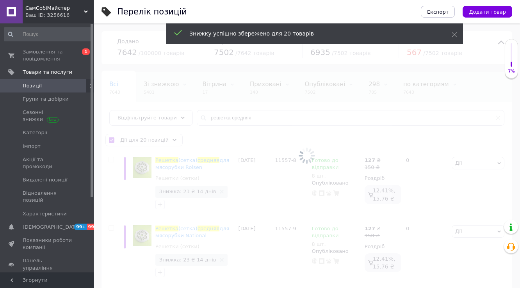
checkbox input "false"
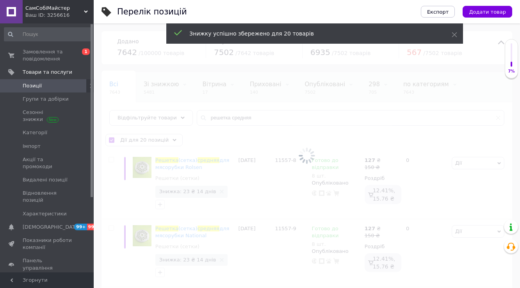
checkbox input "false"
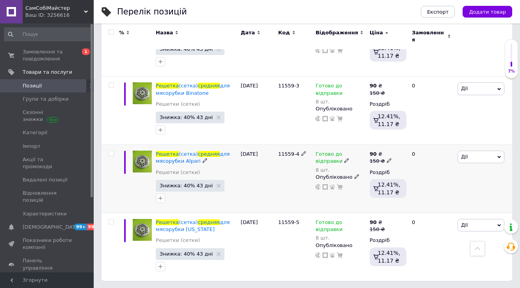
scroll to position [1268, 0]
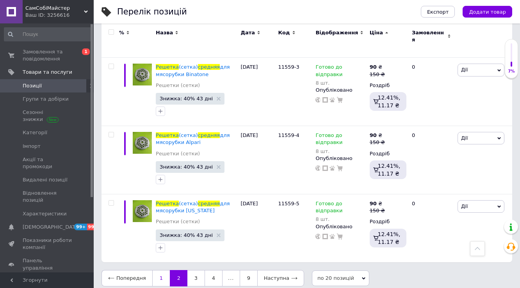
click at [158, 273] on link "1" at bounding box center [161, 278] width 18 height 16
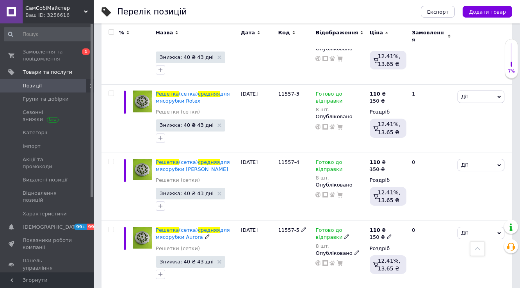
scroll to position [1265, 0]
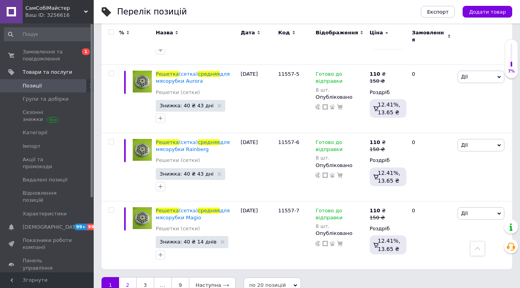
click at [128, 277] on link "2" at bounding box center [127, 285] width 17 height 16
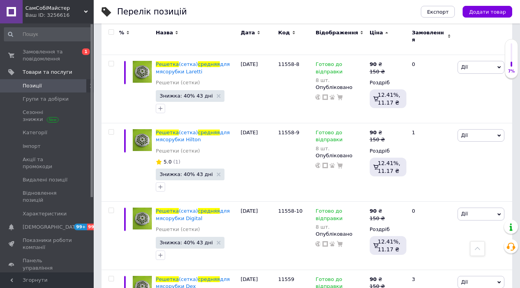
scroll to position [828, 0]
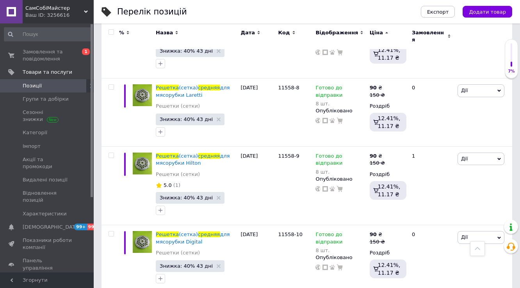
click at [110, 32] on input "checkbox" at bounding box center [111, 32] width 5 height 5
checkbox input "true"
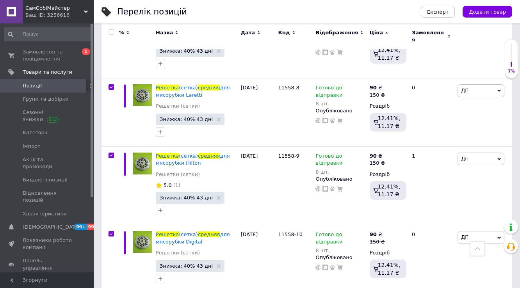
checkbox input "true"
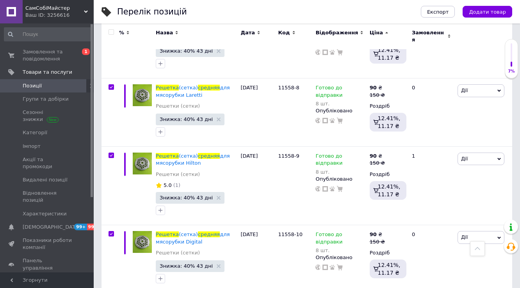
checkbox input "true"
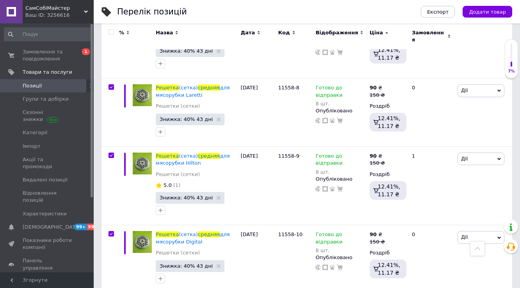
checkbox input "true"
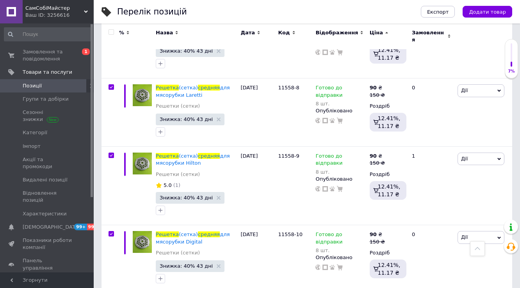
checkbox input "true"
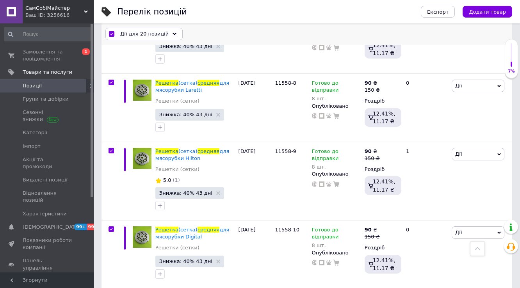
click at [137, 35] on span "Дії для 20 позицій" at bounding box center [144, 34] width 48 height 7
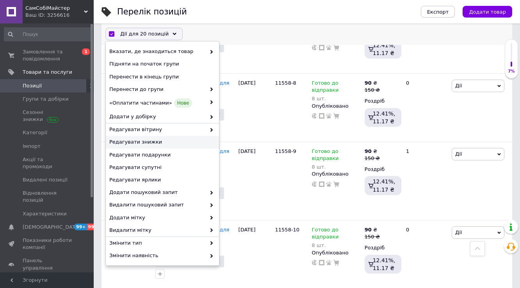
click at [156, 142] on span "Редагувати знижки" at bounding box center [161, 142] width 104 height 7
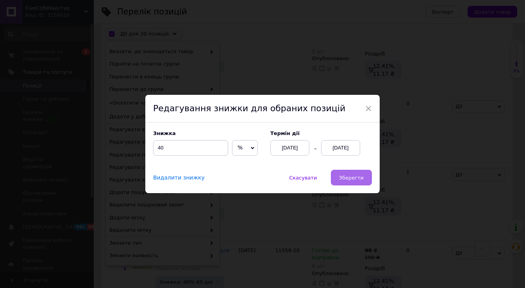
click at [354, 182] on button "Зберегти" at bounding box center [351, 178] width 41 height 16
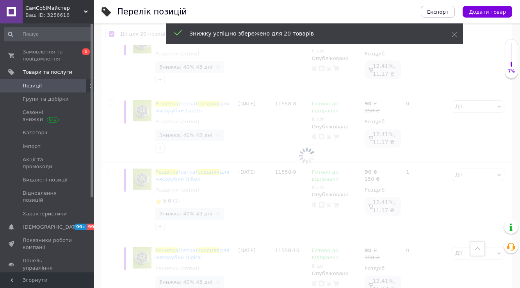
checkbox input "false"
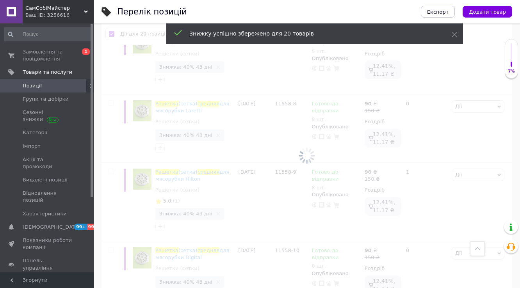
checkbox input "false"
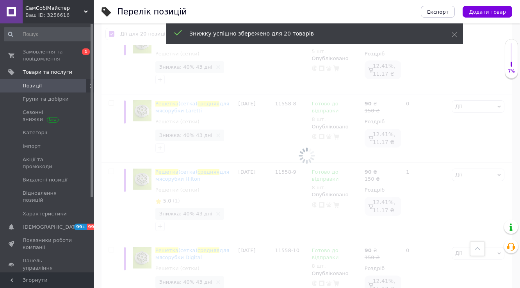
checkbox input "false"
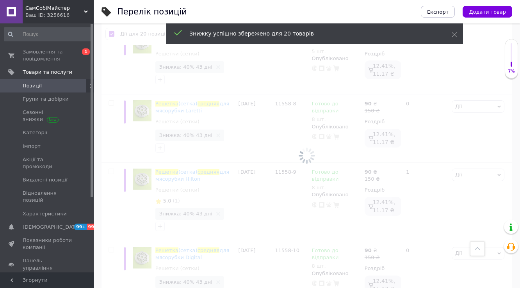
checkbox input "false"
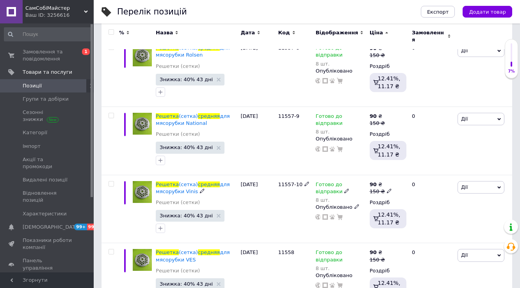
scroll to position [57, 0]
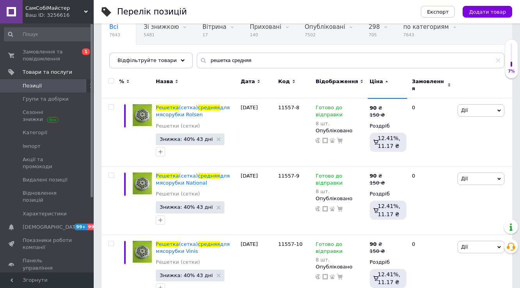
click at [110, 81] on input "checkbox" at bounding box center [111, 80] width 5 height 5
checkbox input "true"
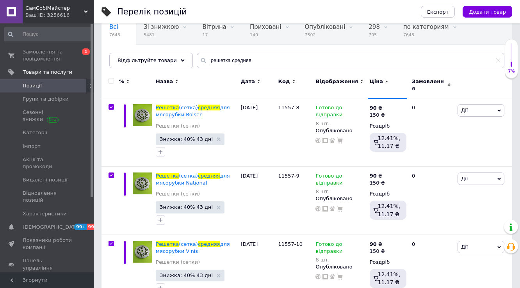
checkbox input "true"
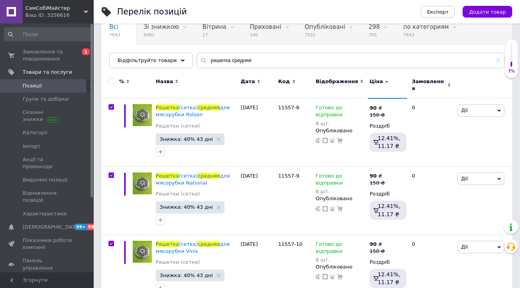
checkbox input "true"
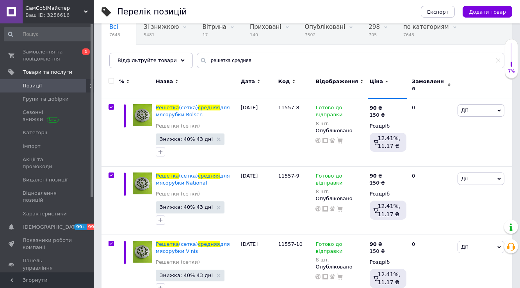
checkbox input "true"
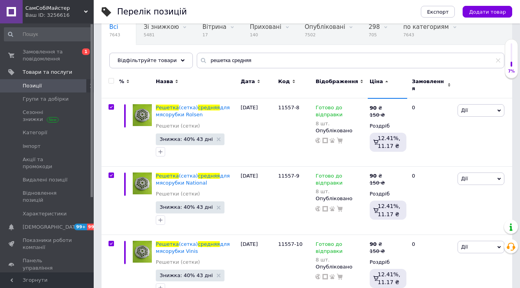
checkbox input "true"
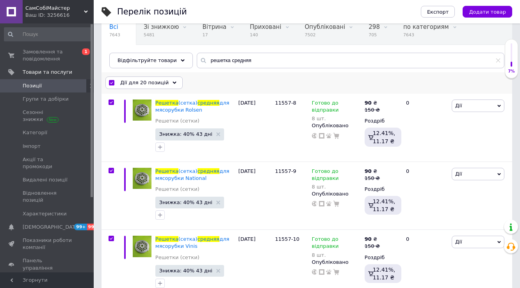
click at [153, 84] on span "Дії для 20 позицій" at bounding box center [144, 82] width 48 height 7
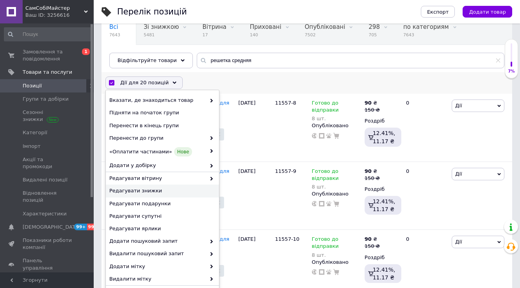
click at [148, 191] on span "Редагувати знижки" at bounding box center [161, 190] width 104 height 7
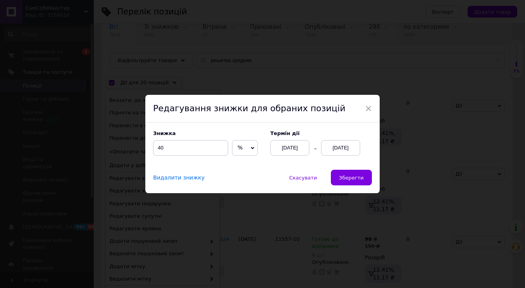
click at [240, 147] on span "%" at bounding box center [245, 148] width 26 height 16
click at [241, 167] on li "₴" at bounding box center [244, 164] width 25 height 11
click at [356, 180] on span "Зберегти" at bounding box center [351, 178] width 25 height 6
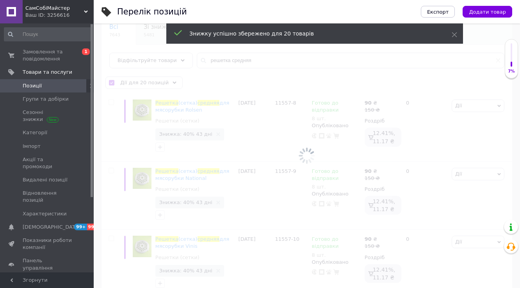
checkbox input "false"
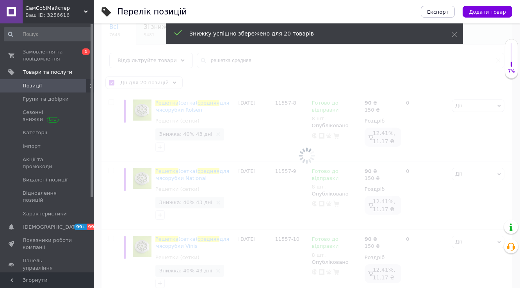
checkbox input "false"
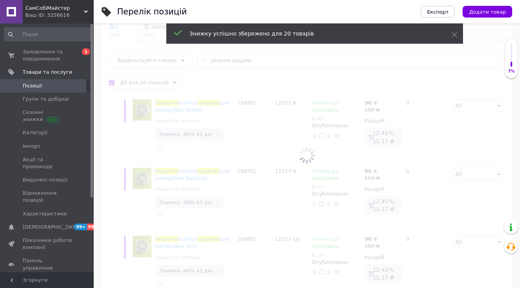
checkbox input "false"
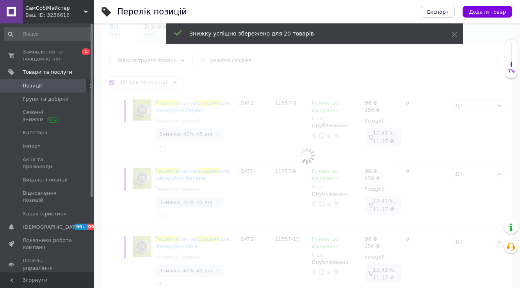
checkbox input "false"
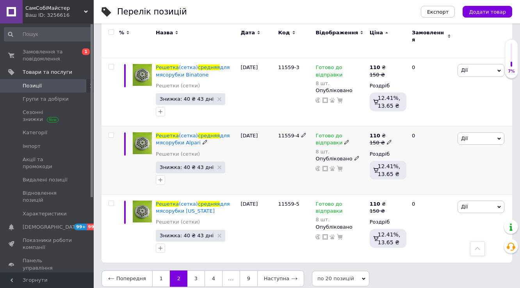
scroll to position [1268, 0]
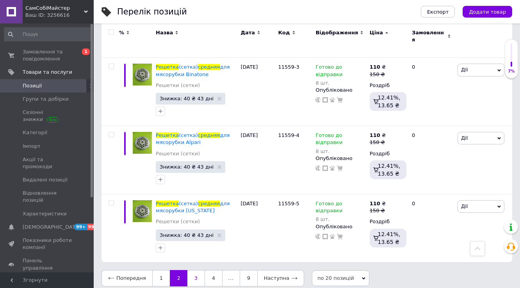
click at [191, 274] on link "3" at bounding box center [195, 278] width 17 height 16
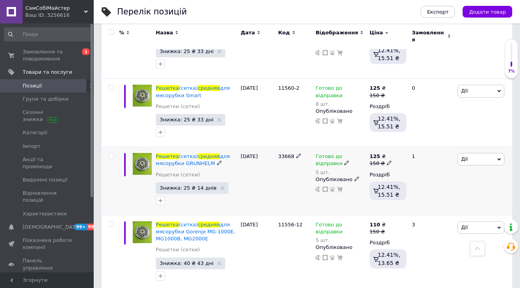
scroll to position [550, 0]
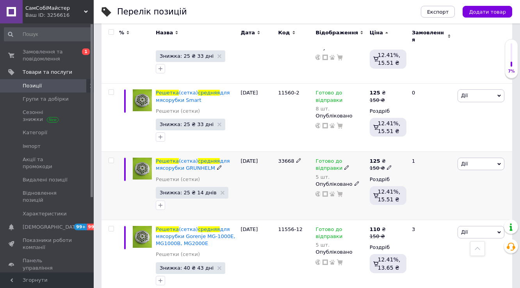
click at [110, 158] on input "checkbox" at bounding box center [111, 160] width 5 height 5
checkbox input "true"
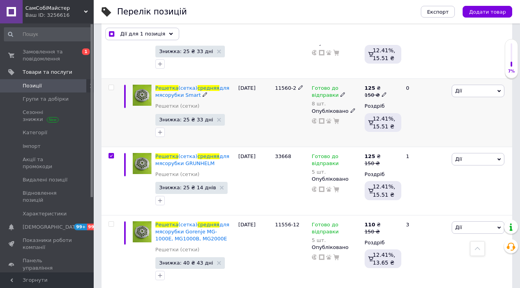
click at [111, 87] on input "checkbox" at bounding box center [111, 87] width 5 height 5
checkbox input "true"
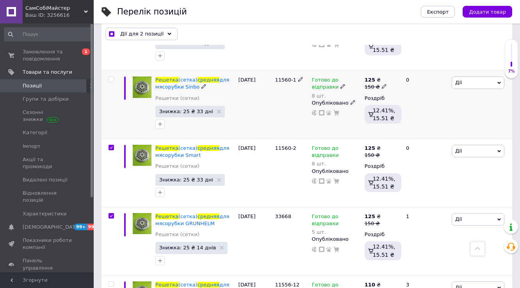
scroll to position [487, 0]
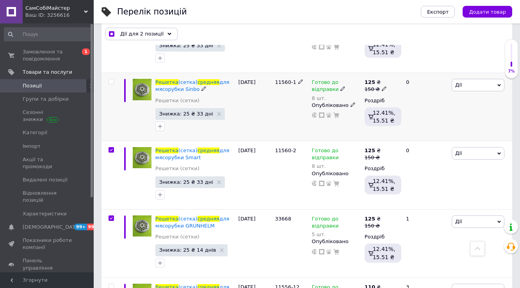
click at [114, 79] on div at bounding box center [111, 81] width 16 height 5
checkbox input "true"
click at [112, 83] on input "checkbox" at bounding box center [111, 81] width 5 height 5
checkbox input "true"
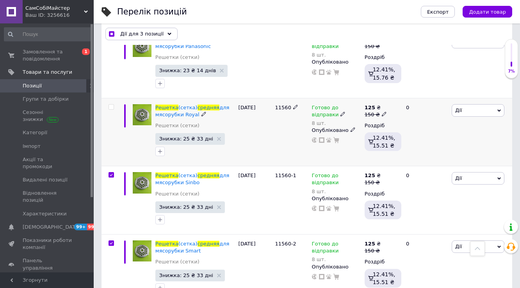
scroll to position [394, 0]
click at [110, 108] on input "checkbox" at bounding box center [111, 107] width 5 height 5
checkbox input "true"
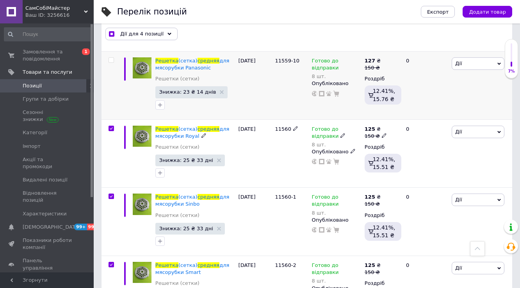
scroll to position [331, 0]
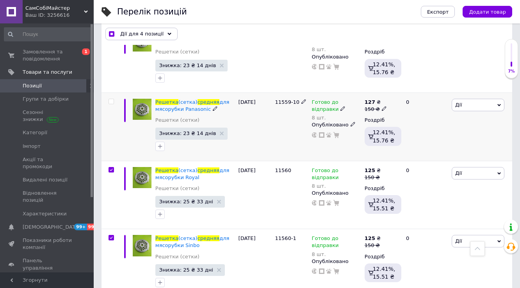
click at [111, 99] on input "checkbox" at bounding box center [111, 101] width 5 height 5
checkbox input "true"
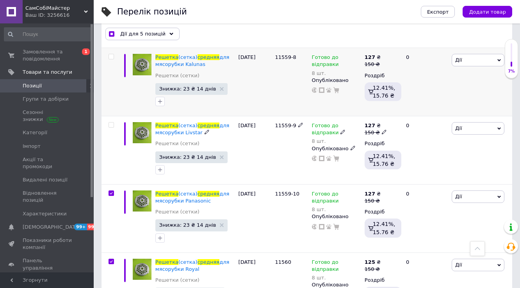
scroll to position [237, 0]
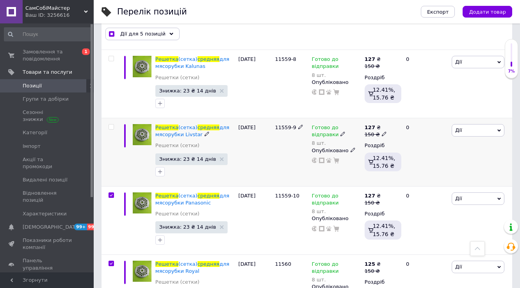
drag, startPoint x: 112, startPoint y: 127, endPoint x: 112, endPoint y: 82, distance: 44.5
click at [112, 126] on input "checkbox" at bounding box center [111, 127] width 5 height 5
checkbox input "true"
click at [109, 56] on input "checkbox" at bounding box center [111, 58] width 5 height 5
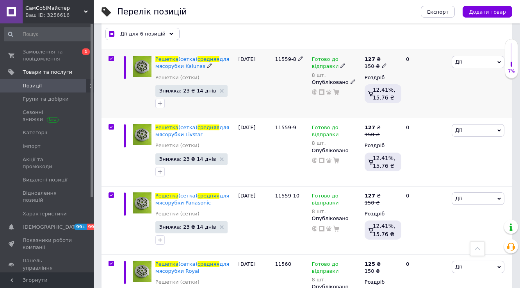
checkbox input "true"
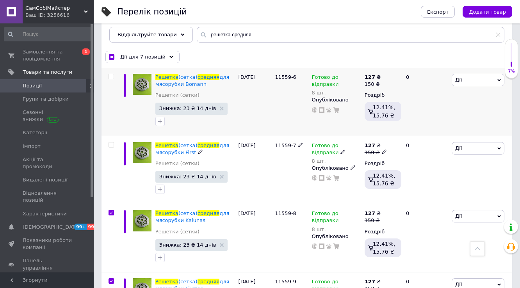
scroll to position [81, 0]
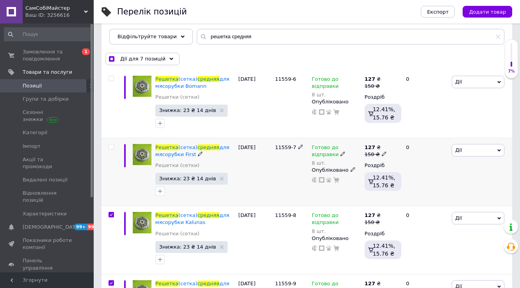
click at [112, 145] on input "checkbox" at bounding box center [111, 146] width 5 height 5
checkbox input "true"
click at [108, 78] on div at bounding box center [111, 78] width 16 height 5
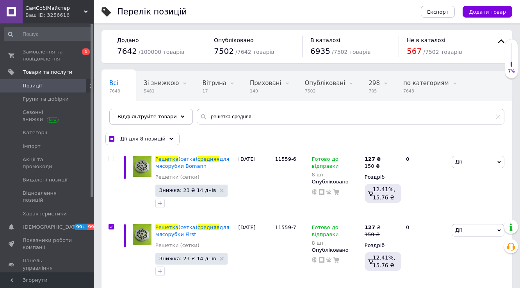
scroll to position [0, 0]
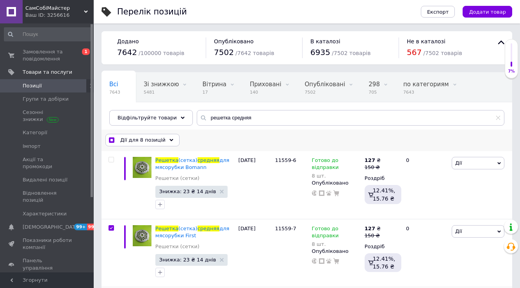
click at [146, 139] on span "Дії для 8 позицій" at bounding box center [142, 140] width 45 height 7
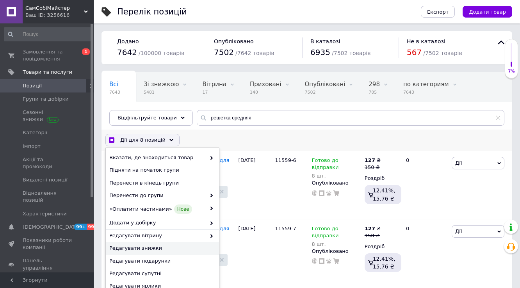
click at [149, 250] on span "Редагувати знижки" at bounding box center [161, 248] width 104 height 7
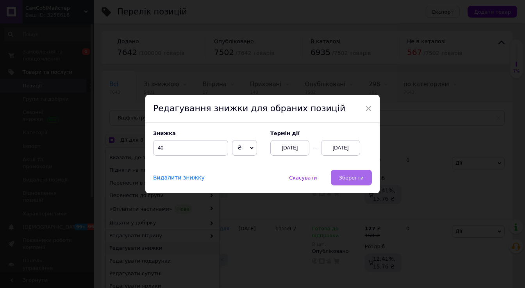
click at [348, 178] on span "Зберегти" at bounding box center [351, 178] width 25 height 6
checkbox input "true"
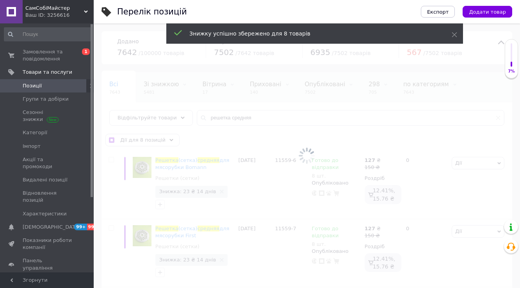
checkbox input "false"
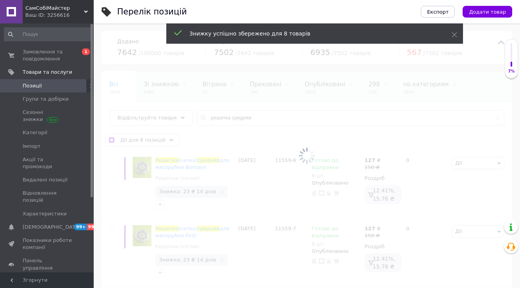
checkbox input "false"
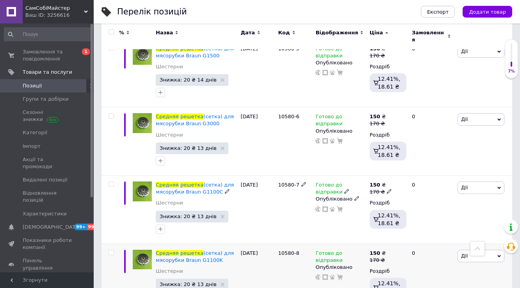
scroll to position [1272, 0]
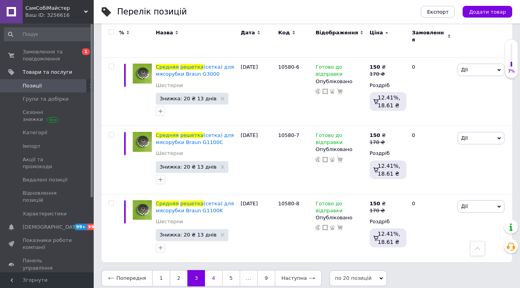
click at [212, 270] on link "4" at bounding box center [213, 278] width 17 height 16
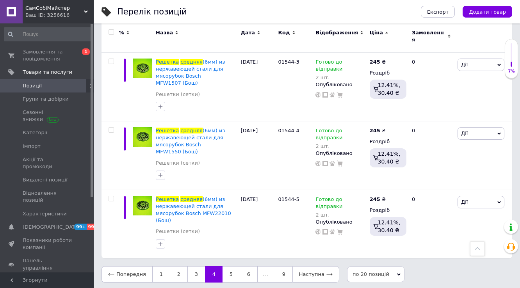
scroll to position [1218, 0]
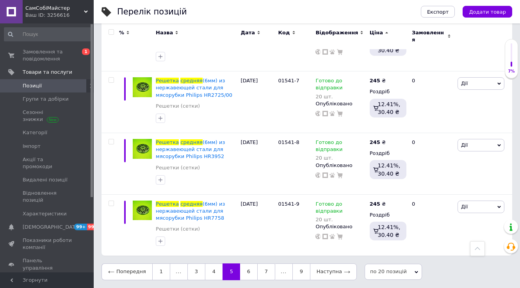
scroll to position [1157, 0]
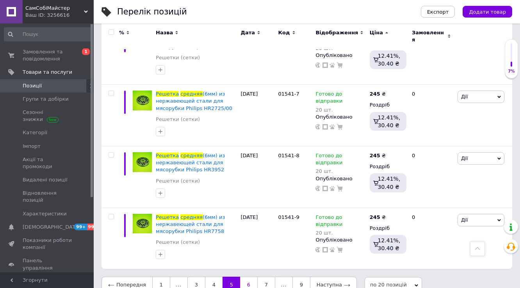
click at [246, 277] on link "6" at bounding box center [248, 285] width 17 height 16
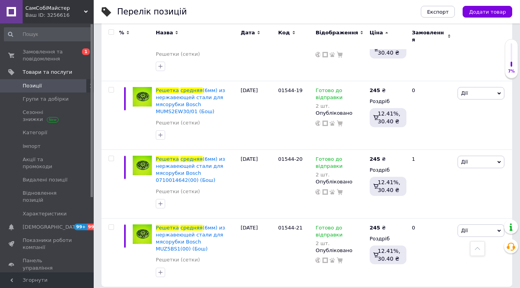
scroll to position [1168, 0]
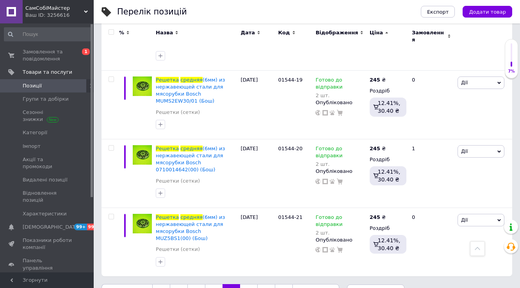
click at [244, 284] on link "7" at bounding box center [248, 292] width 17 height 16
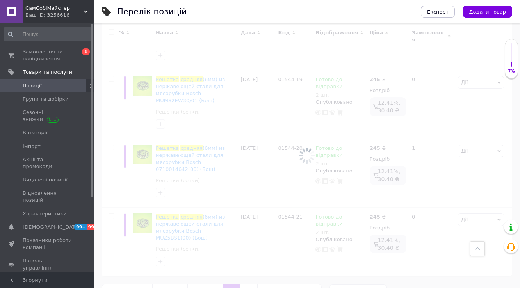
scroll to position [1189, 0]
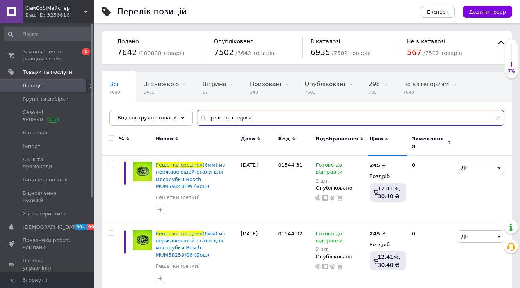
click at [244, 121] on input "решетка средняя" at bounding box center [351, 118] width 308 height 16
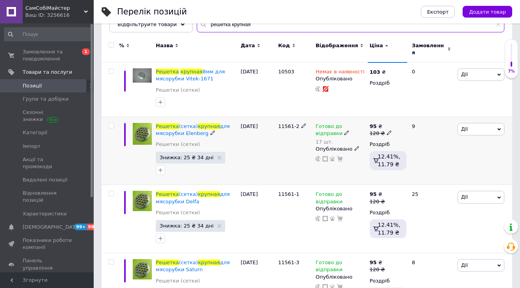
scroll to position [94, 0]
type input "решетка крупная"
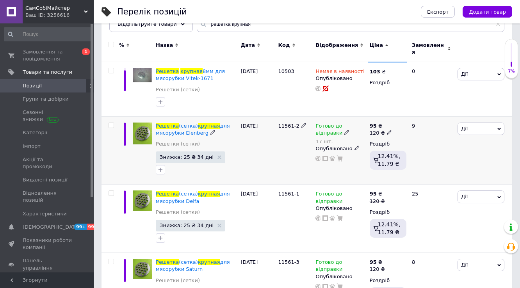
click at [387, 130] on icon at bounding box center [389, 132] width 5 height 5
click at [406, 116] on input "120" at bounding box center [425, 121] width 59 height 16
type input "150"
click at [345, 158] on div "Комісія за замовлення" at bounding box center [318, 155] width 94 height 20
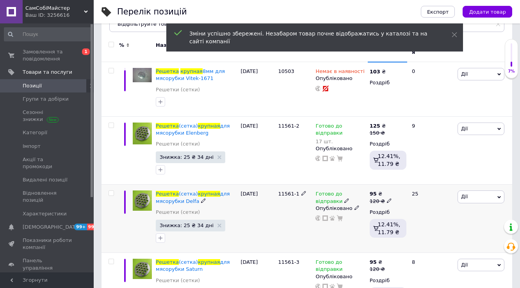
click at [387, 198] on use at bounding box center [389, 200] width 4 height 4
click at [406, 183] on input "120" at bounding box center [425, 189] width 59 height 16
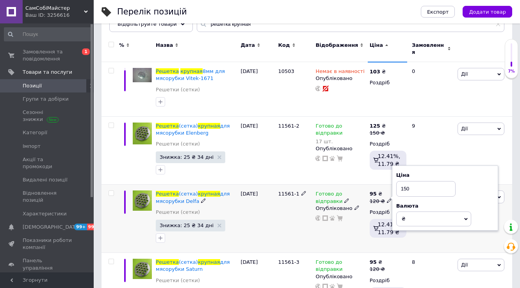
type input "150"
click at [346, 231] on div "Готово до відправки Опубліковано" at bounding box center [341, 219] width 54 height 68
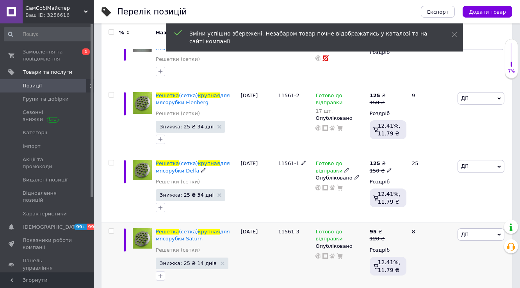
scroll to position [156, 0]
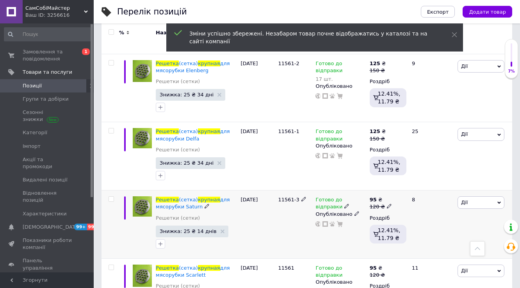
click at [387, 204] on icon at bounding box center [389, 206] width 5 height 5
click at [406, 189] on input "120" at bounding box center [425, 195] width 59 height 16
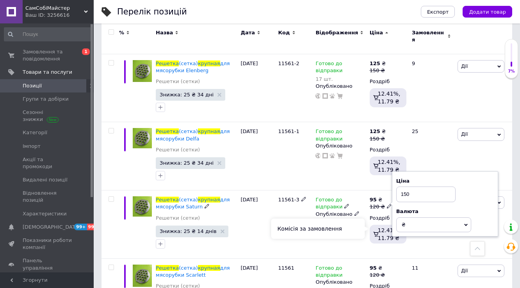
type input "150"
click at [344, 224] on div "Комісія за замовлення" at bounding box center [318, 229] width 94 height 20
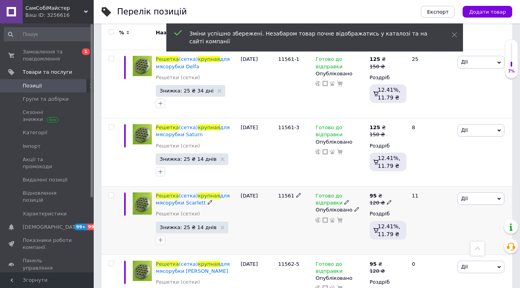
scroll to position [250, 0]
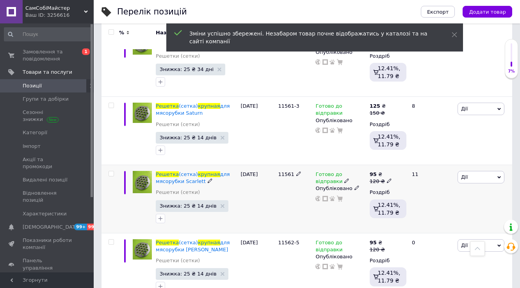
click at [387, 179] on use at bounding box center [389, 181] width 4 height 4
click at [407, 164] on input "120" at bounding box center [425, 169] width 59 height 16
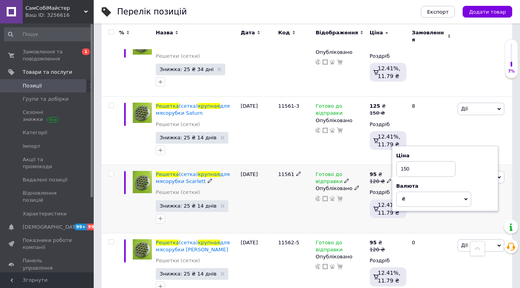
type input "150"
click at [340, 217] on div "Готово до відправки Опубліковано" at bounding box center [341, 199] width 54 height 68
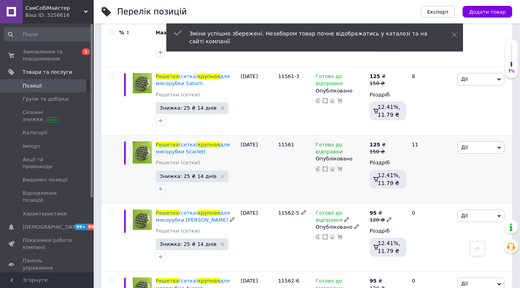
scroll to position [281, 0]
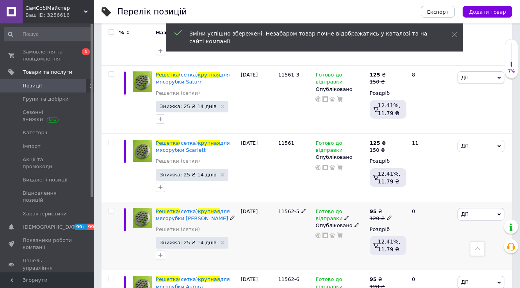
click at [387, 216] on use at bounding box center [389, 218] width 4 height 4
click at [406, 201] on input "120" at bounding box center [425, 206] width 59 height 16
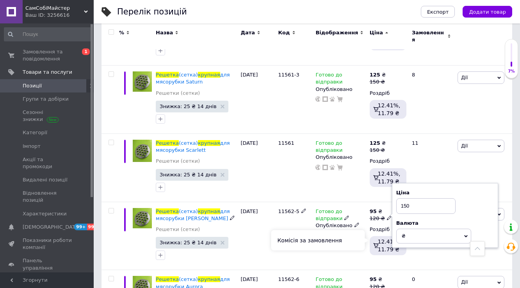
type input "150"
click at [337, 248] on div "Комісія за замовлення" at bounding box center [318, 240] width 94 height 20
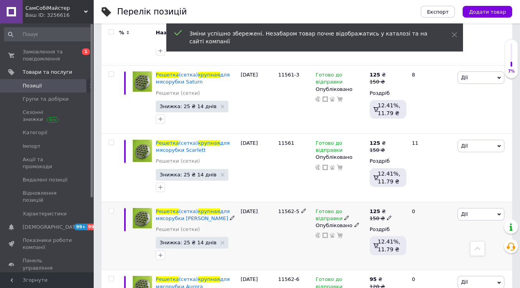
click at [348, 254] on div "Готово до відправки Опубліковано" at bounding box center [341, 236] width 54 height 68
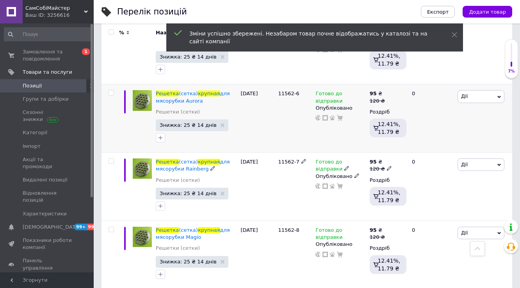
scroll to position [469, 0]
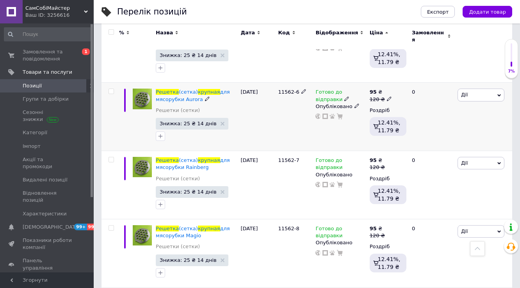
click at [387, 96] on use at bounding box center [389, 98] width 4 height 4
click at [406, 81] on input "120" at bounding box center [425, 87] width 59 height 16
type input "150"
click at [412, 173] on div "0" at bounding box center [431, 185] width 48 height 68
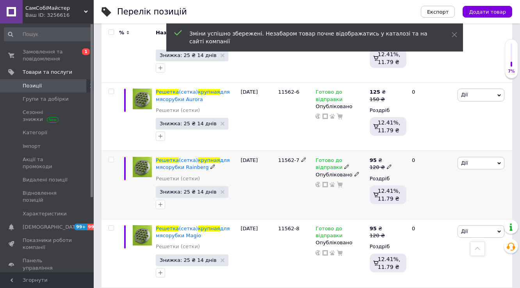
click at [387, 164] on icon at bounding box center [389, 166] width 5 height 5
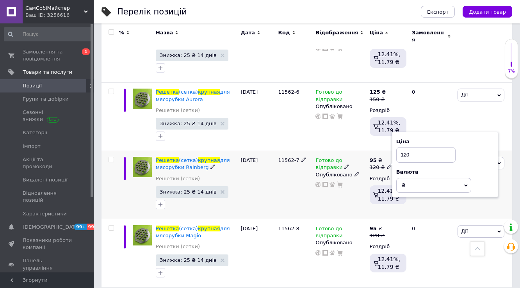
click at [405, 150] on input "120" at bounding box center [425, 155] width 59 height 16
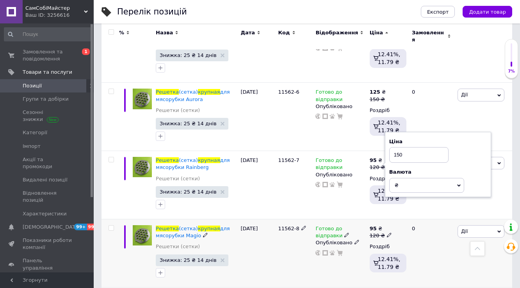
type input "150"
click at [412, 237] on div "0" at bounding box center [431, 253] width 48 height 68
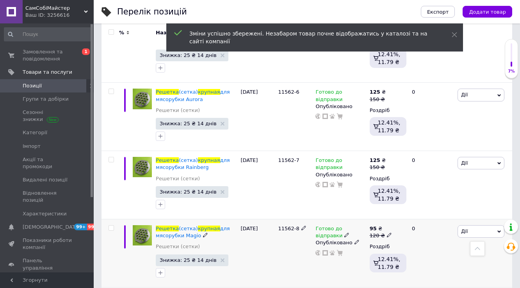
click at [387, 233] on icon at bounding box center [389, 235] width 5 height 5
click at [406, 217] on input "120" at bounding box center [425, 224] width 59 height 16
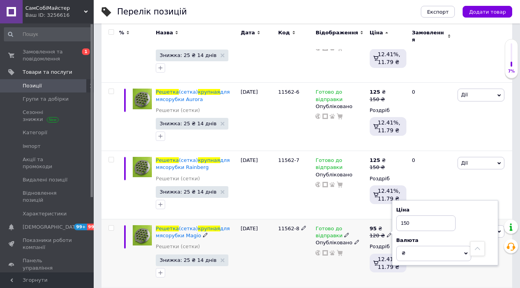
type input "150"
click at [356, 254] on div "Готово до відправки Опубліковано" at bounding box center [341, 253] width 54 height 68
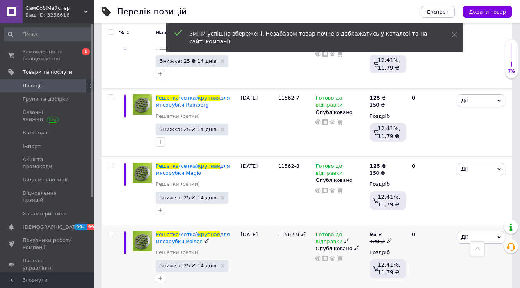
scroll to position [562, 0]
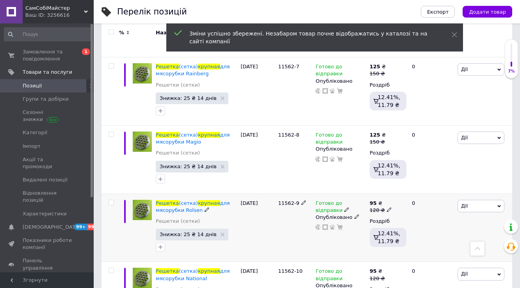
click at [387, 207] on icon at bounding box center [389, 209] width 5 height 5
click at [406, 192] on input "120" at bounding box center [425, 198] width 59 height 16
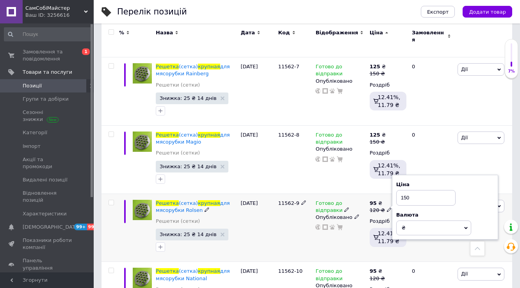
type input "150"
click at [348, 243] on div "Готово до відправки Опубліковано" at bounding box center [341, 228] width 54 height 68
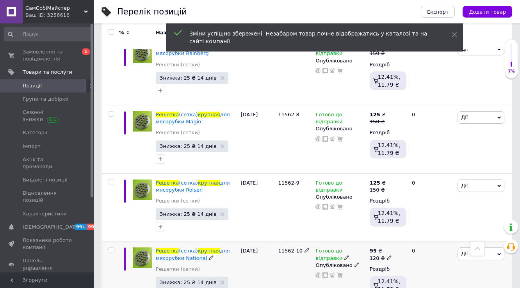
scroll to position [593, 0]
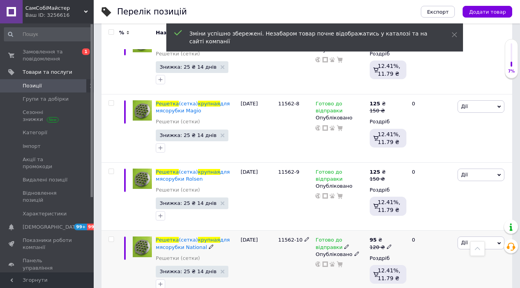
click at [383, 244] on div "120 ₴" at bounding box center [381, 247] width 22 height 7
click at [406, 227] on input "120" at bounding box center [425, 235] width 59 height 16
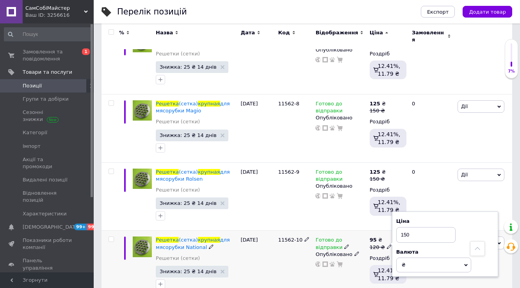
type input "150"
click at [347, 276] on div "Готово до відправки Опубліковано" at bounding box center [341, 265] width 54 height 68
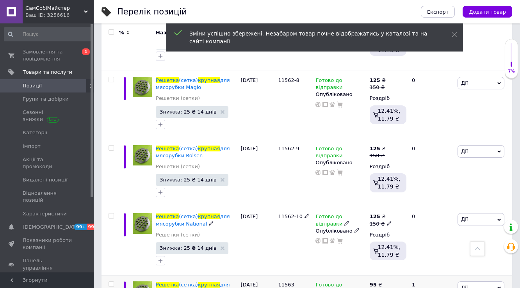
scroll to position [687, 0]
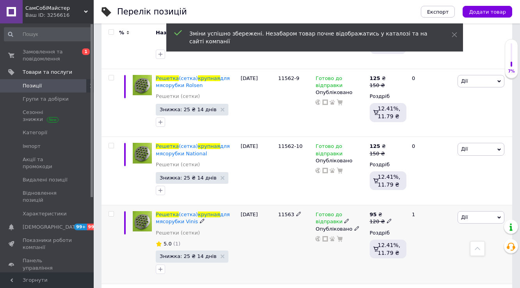
click at [387, 219] on icon at bounding box center [389, 221] width 5 height 5
click at [406, 205] on input "120" at bounding box center [425, 209] width 59 height 16
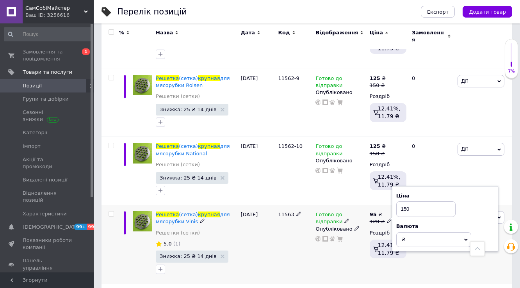
type input "150"
click at [356, 261] on div "Готово до відправки Опубліковано" at bounding box center [341, 244] width 54 height 78
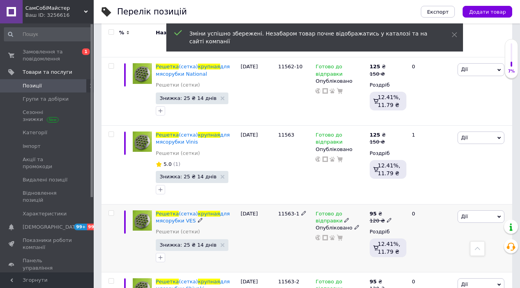
scroll to position [781, 0]
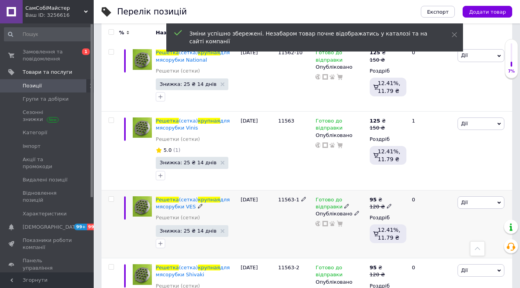
click at [387, 204] on icon at bounding box center [389, 206] width 5 height 5
click at [406, 188] on input "120" at bounding box center [425, 195] width 59 height 16
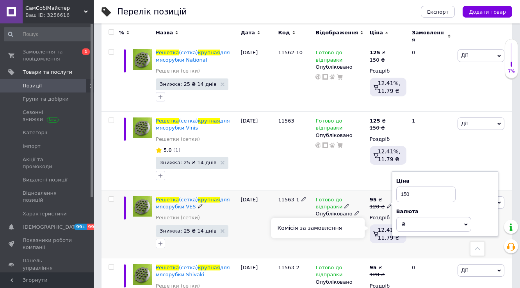
type input "150"
click at [356, 239] on div "Готово до відправки Опубліковано" at bounding box center [341, 224] width 54 height 68
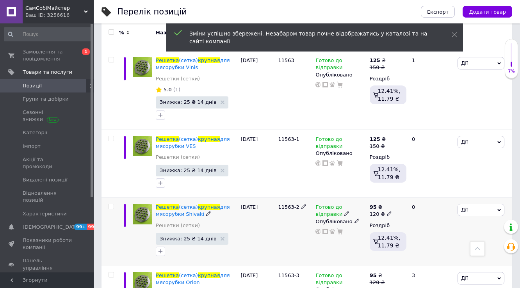
scroll to position [843, 0]
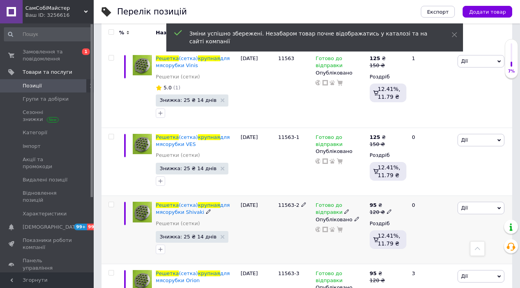
click at [387, 209] on icon at bounding box center [389, 211] width 5 height 5
click at [405, 194] on input "120" at bounding box center [425, 200] width 59 height 16
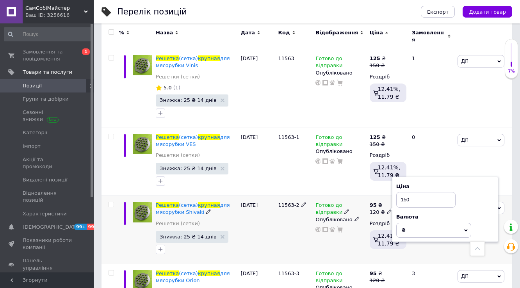
type input "150"
click at [364, 252] on div "Готово до відправки Опубліковано" at bounding box center [341, 230] width 54 height 68
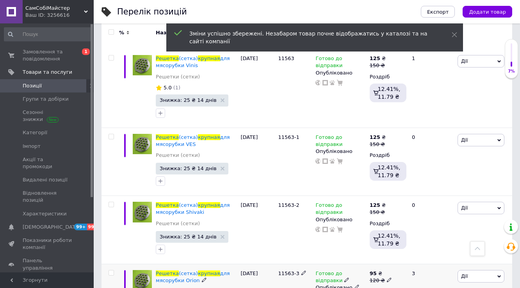
scroll to position [875, 0]
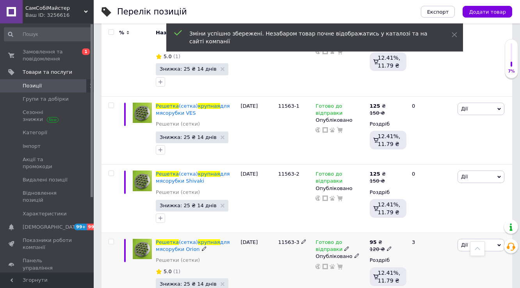
click at [387, 246] on icon at bounding box center [389, 248] width 5 height 5
click at [404, 231] on input "120" at bounding box center [425, 237] width 59 height 16
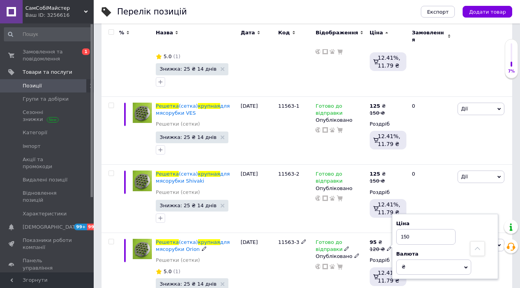
type input "150"
click at [342, 277] on div "Комісія за замовлення" at bounding box center [318, 270] width 94 height 20
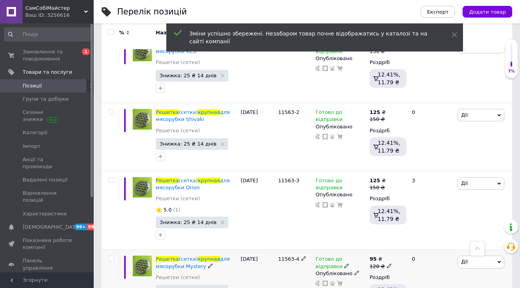
scroll to position [937, 0]
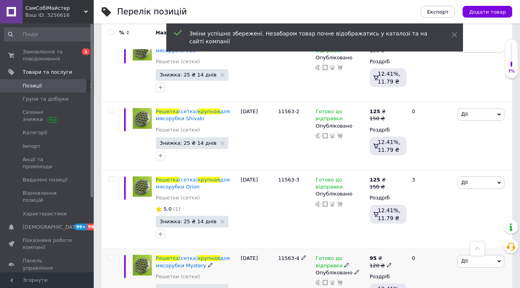
click at [387, 263] on icon at bounding box center [389, 265] width 5 height 5
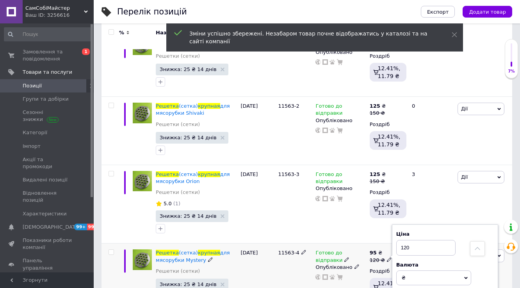
click at [401, 240] on input "120" at bounding box center [425, 248] width 59 height 16
click at [403, 242] on input "120" at bounding box center [425, 248] width 59 height 16
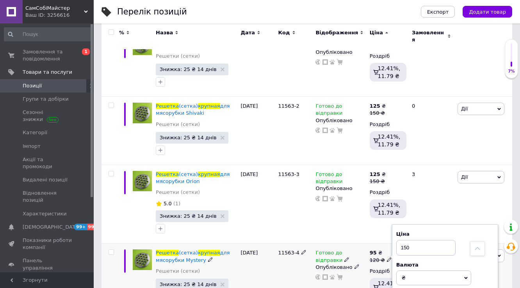
type input "150"
click at [352, 278] on div "Готово до відправки Опубліковано" at bounding box center [341, 278] width 54 height 68
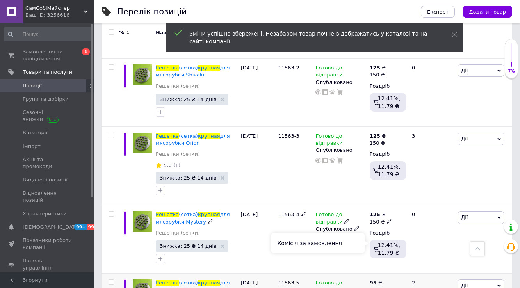
scroll to position [1036, 0]
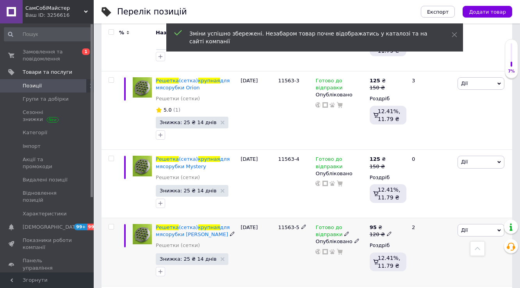
click at [388, 232] on icon at bounding box center [389, 234] width 5 height 5
click at [403, 215] on input "120" at bounding box center [425, 222] width 59 height 16
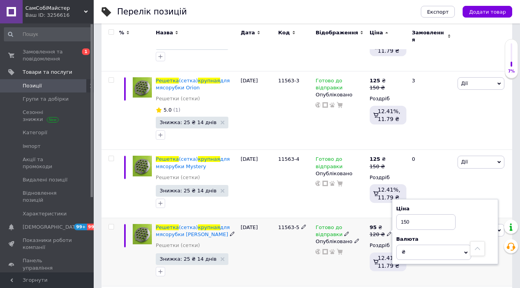
type input "150"
click at [336, 269] on div "Готово до відправки Опубліковано" at bounding box center [341, 252] width 54 height 68
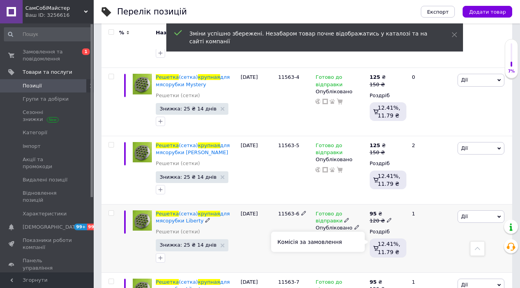
scroll to position [1130, 0]
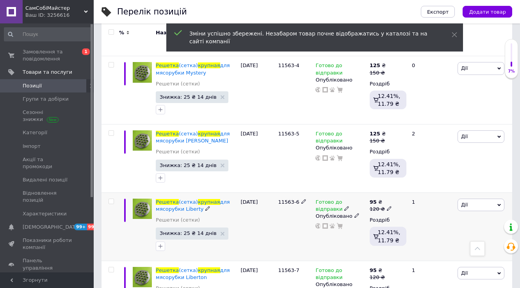
click at [387, 206] on icon at bounding box center [389, 208] width 5 height 5
click at [404, 191] on input "120" at bounding box center [425, 197] width 59 height 16
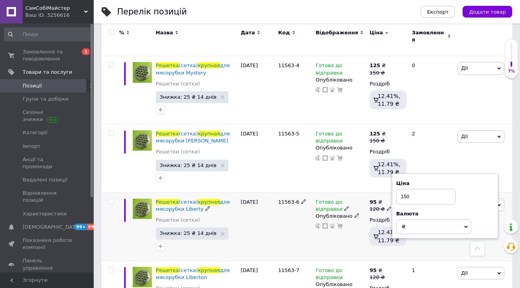
type input "150"
click at [321, 242] on div "Готово до відправки Опубліковано" at bounding box center [341, 226] width 54 height 68
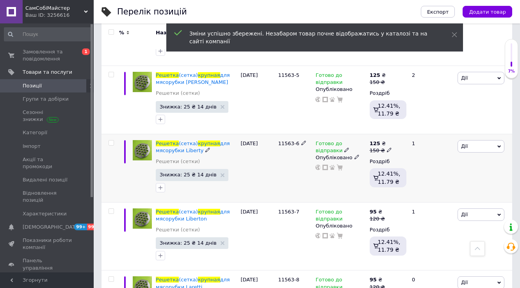
scroll to position [1192, 0]
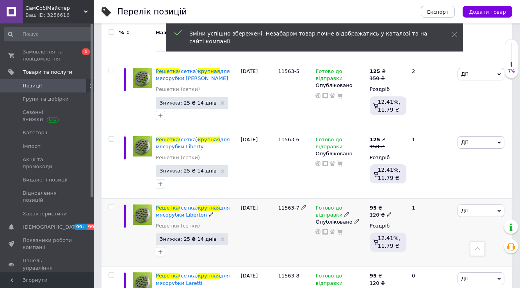
click at [387, 212] on icon at bounding box center [389, 214] width 5 height 5
click at [403, 198] on input "120" at bounding box center [425, 203] width 59 height 16
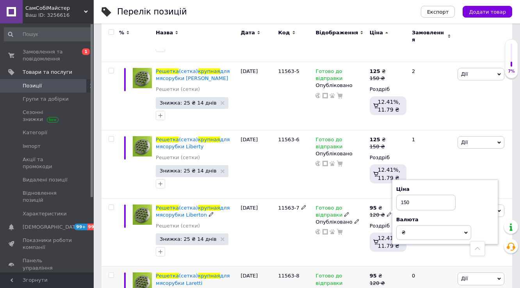
type input "150"
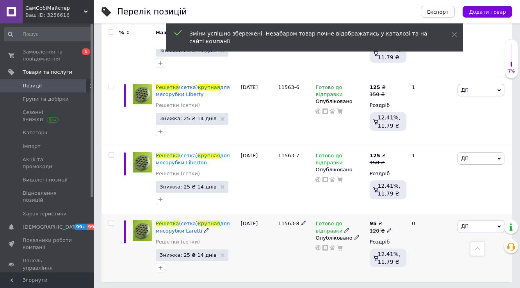
scroll to position [1255, 0]
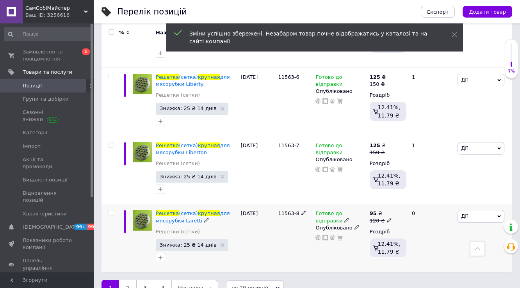
click at [387, 217] on span at bounding box center [389, 219] width 5 height 5
click at [406, 202] on input "120" at bounding box center [425, 209] width 59 height 16
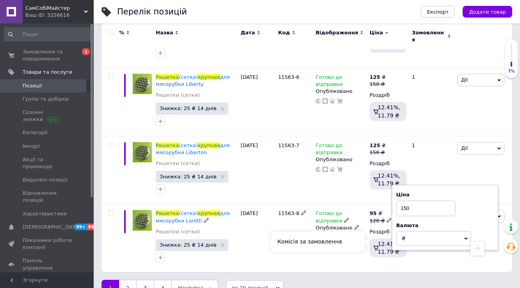
type input "150"
click at [330, 245] on div "Комісія за замовлення" at bounding box center [318, 242] width 94 height 20
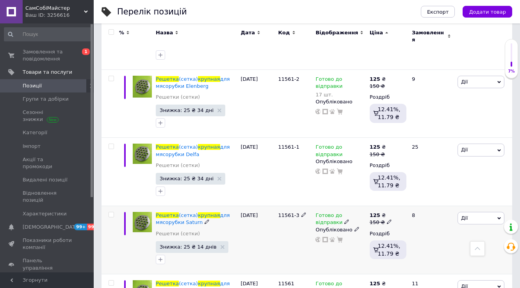
scroll to position [16, 0]
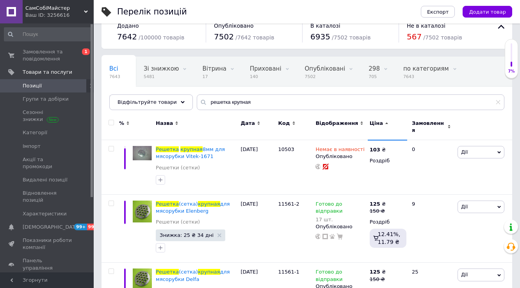
click at [109, 121] on input "checkbox" at bounding box center [111, 122] width 5 height 5
checkbox input "true"
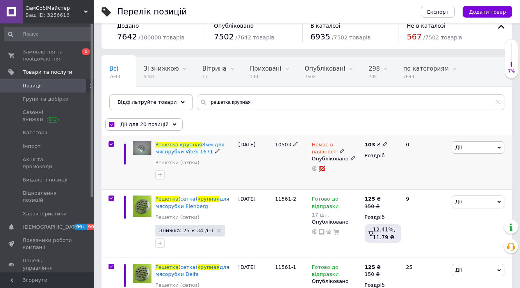
click at [112, 144] on input "checkbox" at bounding box center [111, 144] width 5 height 5
click at [145, 125] on span "Дії для 19 позицій" at bounding box center [144, 124] width 48 height 7
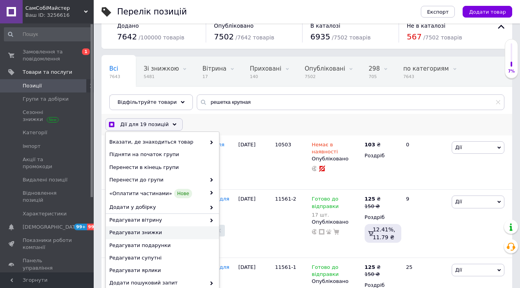
click at [151, 231] on span "Редагувати знижки" at bounding box center [161, 232] width 104 height 7
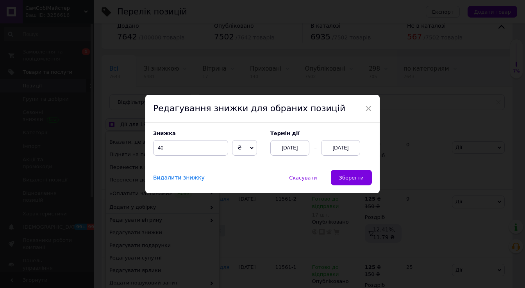
click at [250, 148] on icon at bounding box center [252, 148] width 4 height 4
click at [359, 179] on span "Зберегти" at bounding box center [351, 178] width 25 height 6
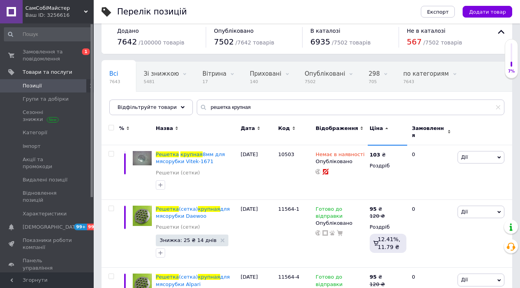
scroll to position [0, 0]
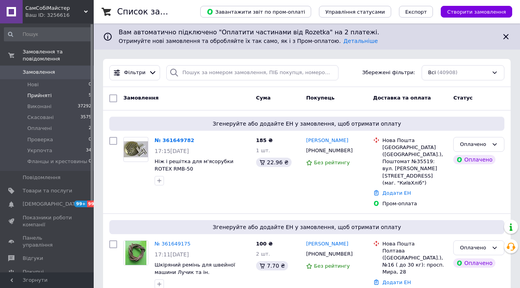
click at [47, 92] on span "Прийняті" at bounding box center [39, 95] width 24 height 7
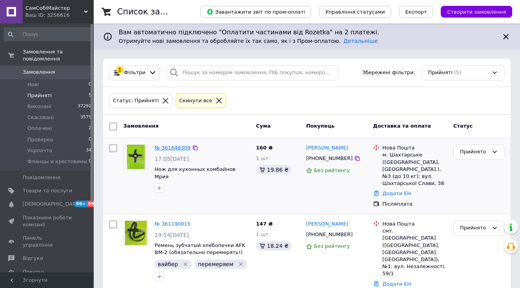
click at [177, 146] on link "№ 361648309" at bounding box center [173, 148] width 36 height 6
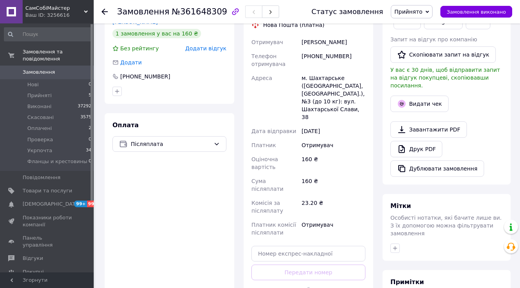
scroll to position [187, 0]
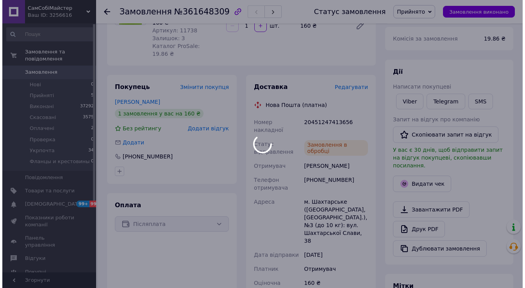
scroll to position [94, 0]
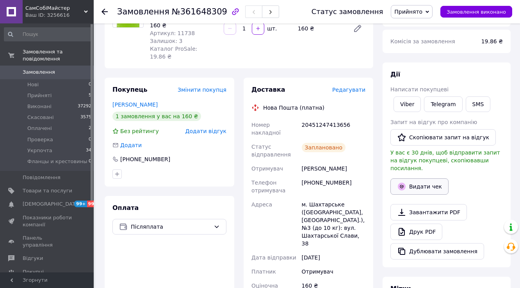
click at [424, 180] on button "Видати чек" at bounding box center [419, 186] width 58 height 16
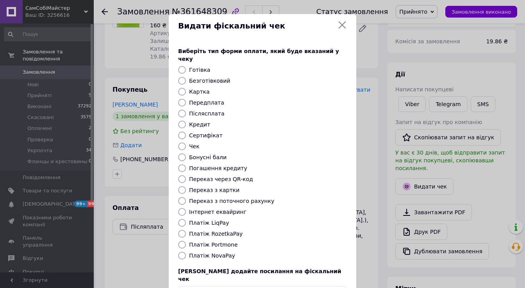
click at [194, 110] on label "Післясплата" at bounding box center [207, 113] width 36 height 6
click at [186, 110] on input "Післясплата" at bounding box center [182, 114] width 8 height 8
radio input "true"
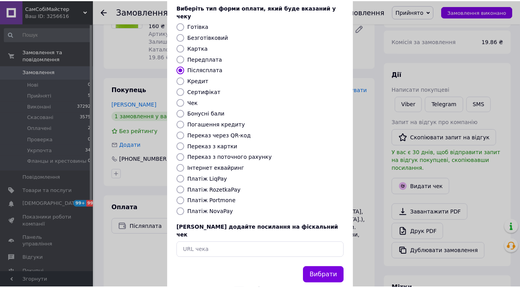
scroll to position [47, 0]
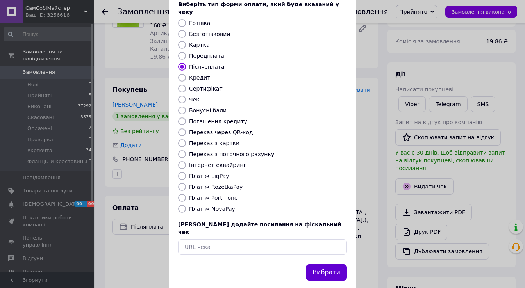
click at [333, 264] on button "Вибрати" at bounding box center [326, 272] width 41 height 17
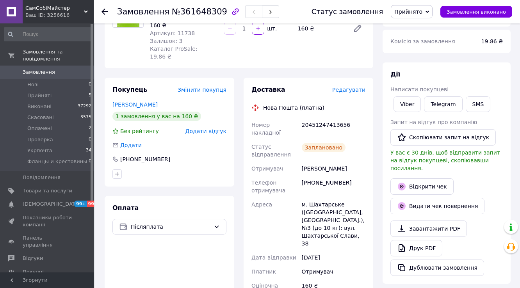
click at [329, 118] on div "20451247413656" at bounding box center [333, 129] width 67 height 22
copy div "20451247413656"
click at [272, 118] on div "Номер накладної" at bounding box center [275, 129] width 50 height 22
drag, startPoint x: 262, startPoint y: 99, endPoint x: 354, endPoint y: 114, distance: 93.4
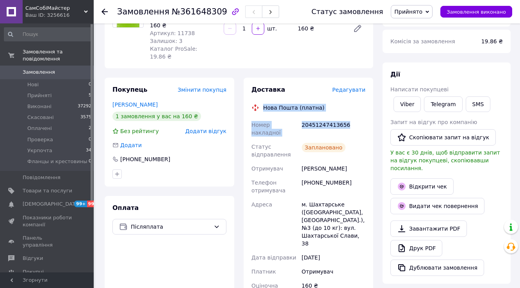
click at [354, 114] on div "Доставка Редагувати Нова Пошта (платна) Номер накладної 20451247413656 Статус в…" at bounding box center [308, 248] width 114 height 324
copy div "Нова Пошта (платна) Номер накладної 20451247413656"
click at [410, 105] on link "Viber" at bounding box center [407, 104] width 27 height 16
click at [470, 12] on span "Замовлення виконано" at bounding box center [476, 12] width 59 height 6
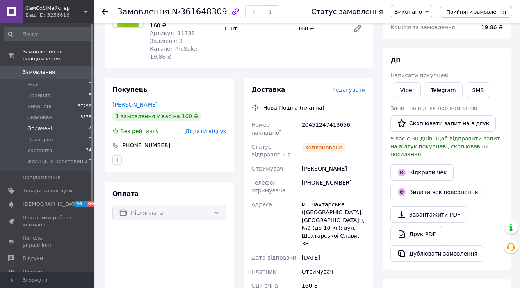
click at [38, 125] on span "Оплачені" at bounding box center [39, 128] width 25 height 7
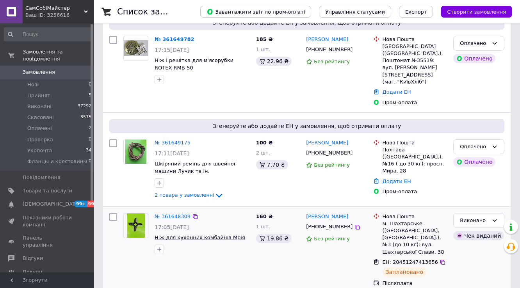
scroll to position [125, 0]
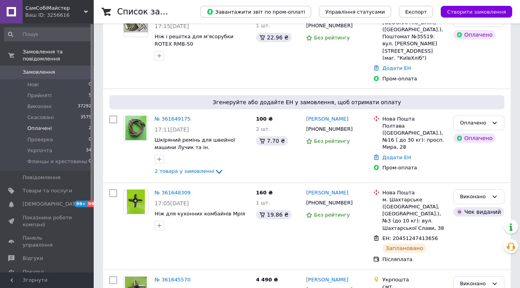
click at [38, 125] on span "Оплачені" at bounding box center [39, 128] width 25 height 7
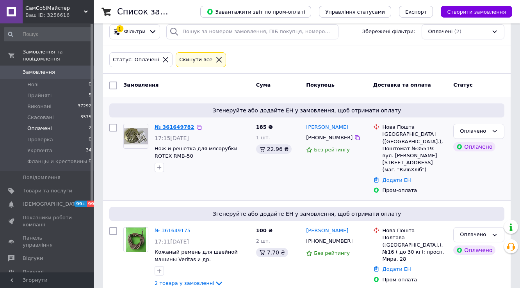
scroll to position [41, 0]
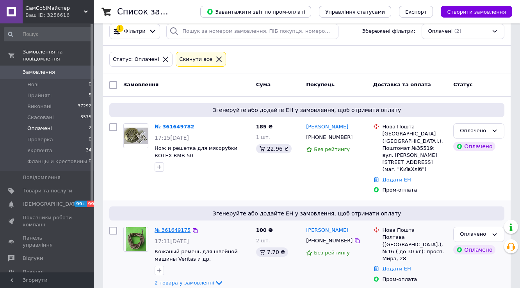
click at [173, 227] on link "№ 361649175" at bounding box center [173, 230] width 36 height 6
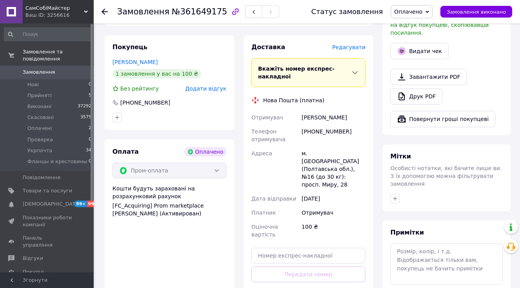
scroll to position [260, 0]
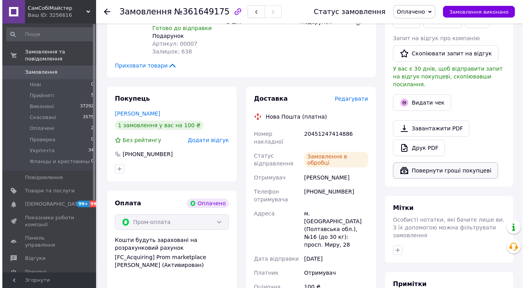
scroll to position [166, 0]
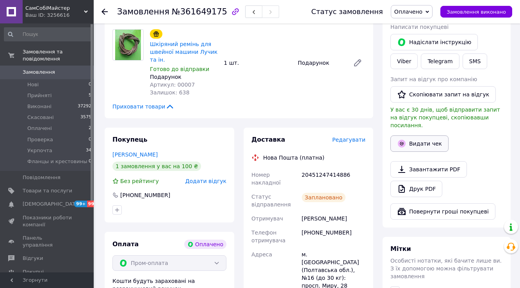
click at [429, 140] on button "Видати чек" at bounding box center [419, 143] width 58 height 16
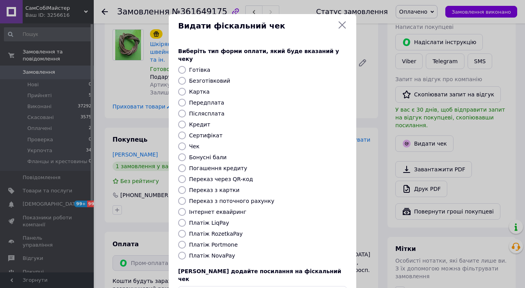
click at [183, 110] on input "Післясплата" at bounding box center [182, 114] width 8 height 8
radio input "true"
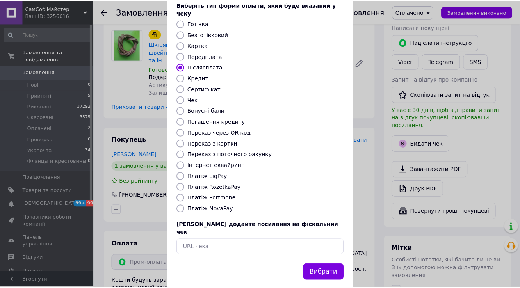
scroll to position [47, 0]
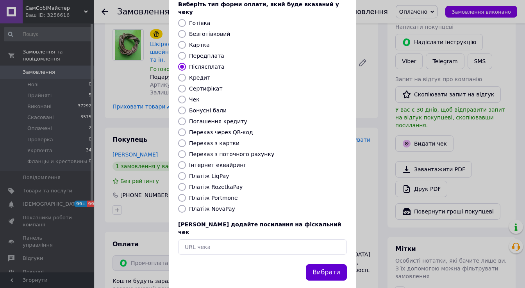
click at [330, 264] on button "Вибрати" at bounding box center [326, 272] width 41 height 17
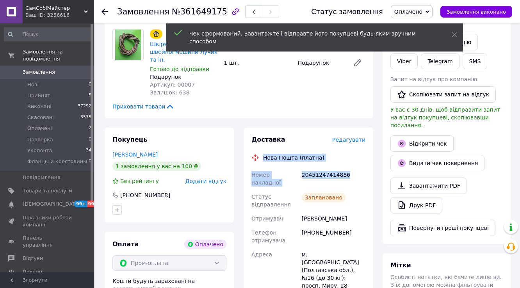
drag, startPoint x: 262, startPoint y: 158, endPoint x: 361, endPoint y: 175, distance: 99.9
click at [361, 175] on div "Доставка Редагувати Нова Пошта (платна) Номер накладної 20451247414886 Статус в…" at bounding box center [308, 260] width 114 height 251
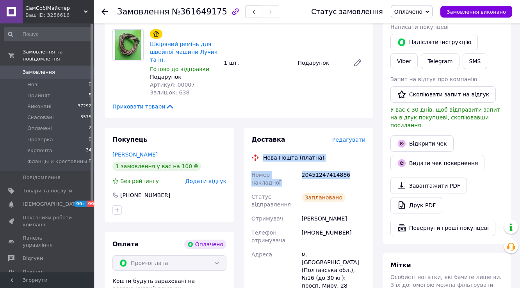
copy div "Нова Пошта (платна) Номер накладної 20451247414886"
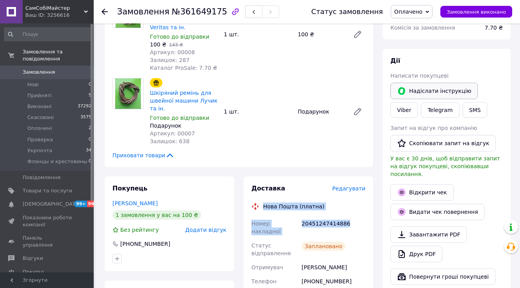
scroll to position [73, 0]
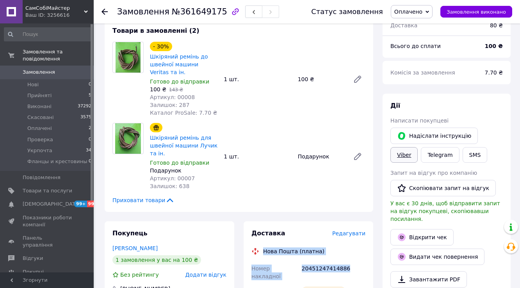
click at [418, 147] on link "Viber" at bounding box center [403, 155] width 27 height 16
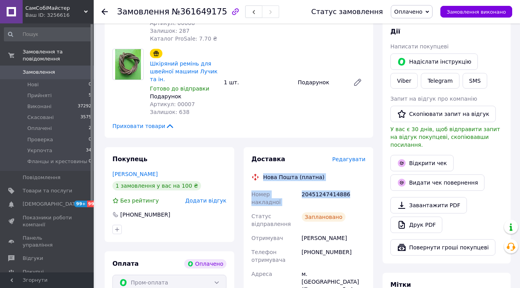
scroll to position [94, 0]
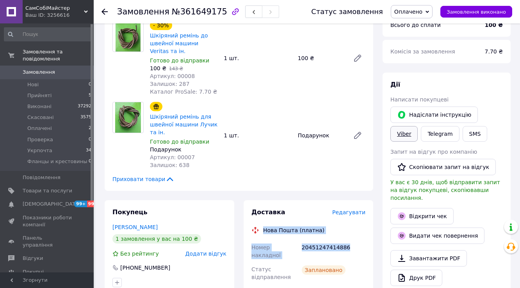
click at [418, 126] on link "Viber" at bounding box center [403, 134] width 27 height 16
click at [463, 9] on span "Замовлення виконано" at bounding box center [476, 12] width 59 height 6
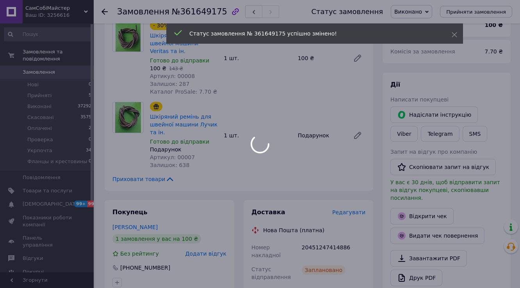
click at [105, 10] on div at bounding box center [260, 144] width 520 height 288
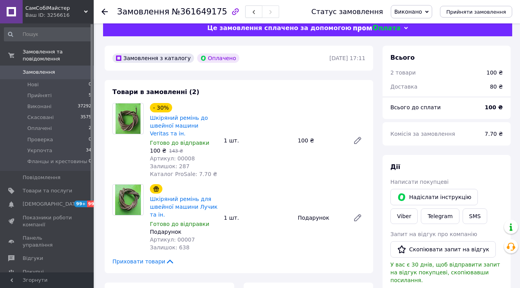
scroll to position [0, 0]
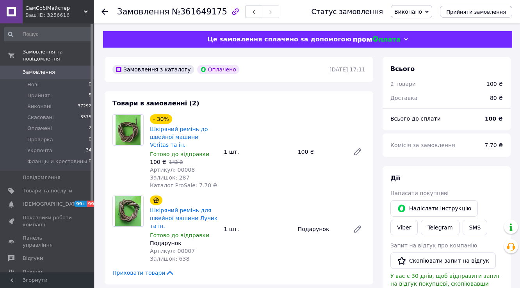
click at [105, 10] on icon at bounding box center [105, 12] width 6 height 6
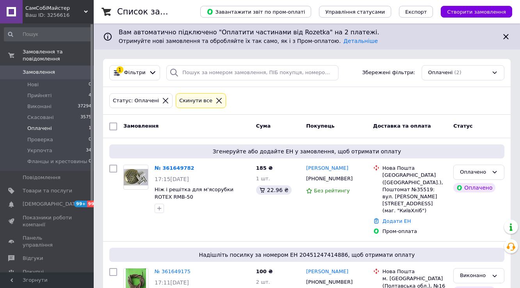
click at [44, 125] on span "Оплачені" at bounding box center [39, 128] width 25 height 7
click at [183, 168] on link "№ 361649782" at bounding box center [175, 168] width 40 height 6
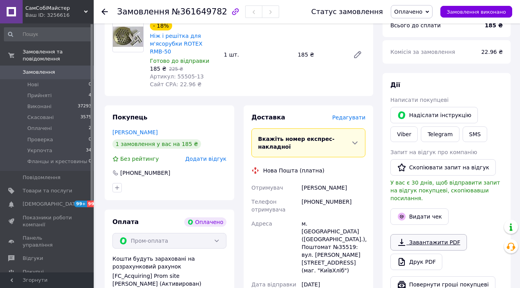
scroll to position [94, 0]
drag, startPoint x: 196, startPoint y: 70, endPoint x: 171, endPoint y: 69, distance: 24.2
click at [171, 72] on div "Артикул: 55505-13" at bounding box center [184, 76] width 68 height 8
click at [178, 73] on span "Артикул: 55505-13" at bounding box center [177, 76] width 54 height 6
drag, startPoint x: 198, startPoint y: 69, endPoint x: 174, endPoint y: 66, distance: 24.4
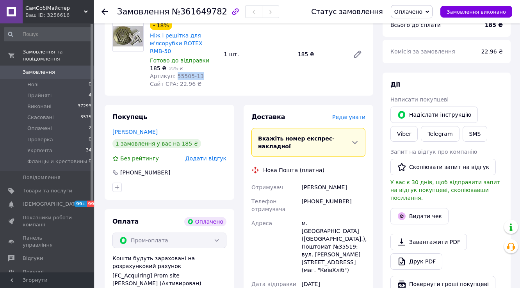
click at [174, 72] on div "Артикул: 55505-13" at bounding box center [184, 76] width 68 height 8
copy span "55505-13"
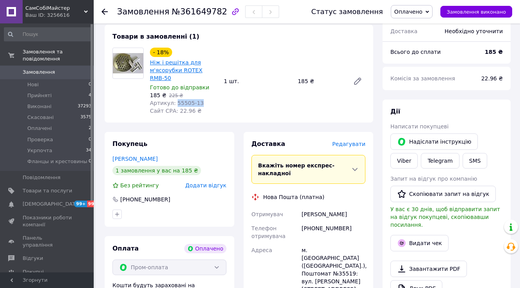
scroll to position [31, 0]
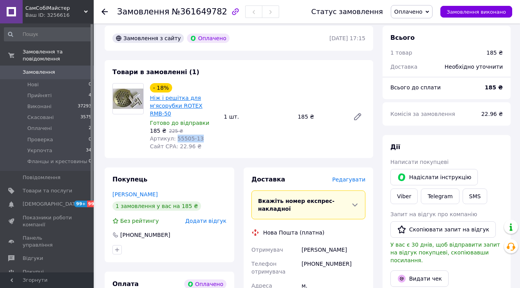
click at [185, 106] on link "Ніж і решітка для м'ясорубки ROTEX RMB-50" at bounding box center [176, 106] width 53 height 22
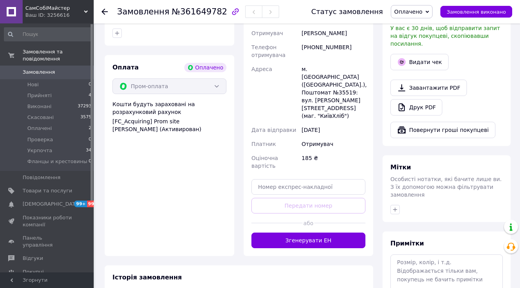
scroll to position [250, 0]
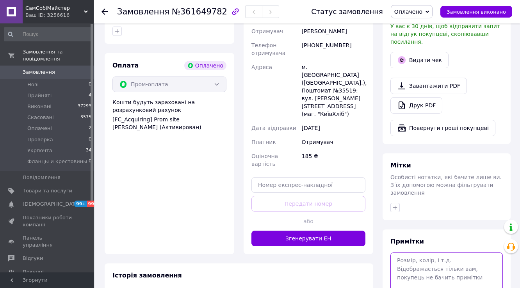
click at [433, 257] on textarea at bounding box center [446, 273] width 112 height 41
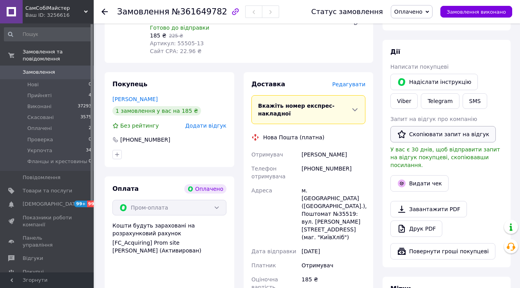
scroll to position [125, 0]
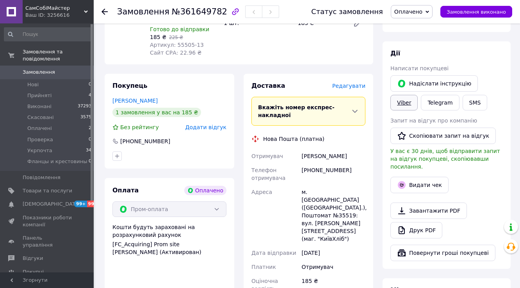
click at [418, 95] on link "Viber" at bounding box center [403, 103] width 27 height 16
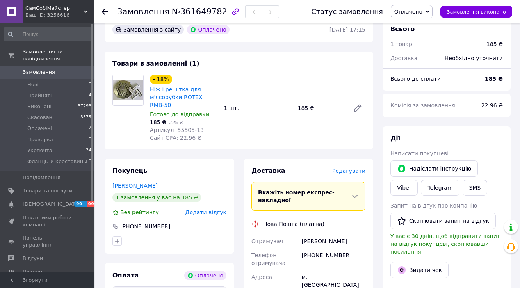
scroll to position [31, 0]
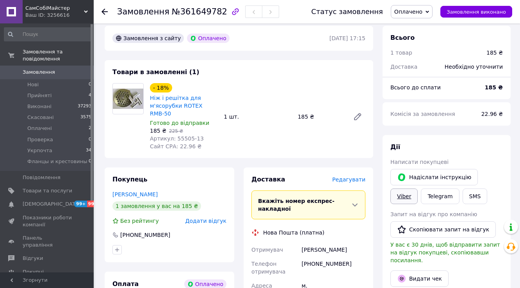
click at [418, 189] on link "Viber" at bounding box center [403, 197] width 27 height 16
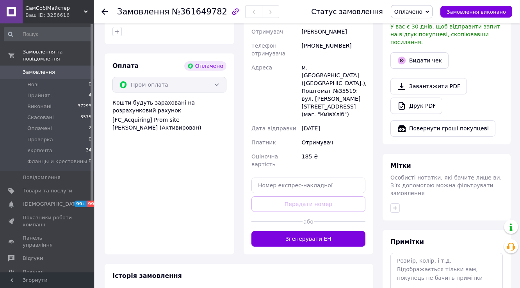
scroll to position [250, 0]
click at [416, 253] on textarea at bounding box center [446, 273] width 112 height 41
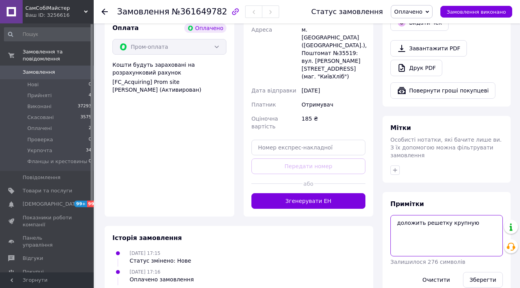
scroll to position [288, 0]
type textarea "доложить решетку крупную, доплатана МОНО"
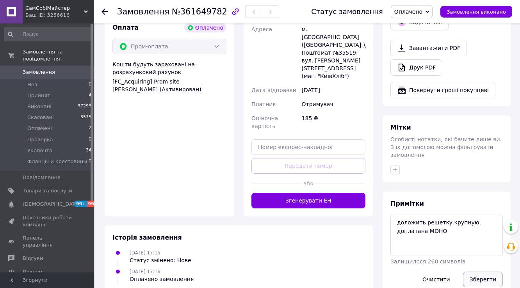
click at [486, 272] on button "Зберегти" at bounding box center [483, 280] width 40 height 16
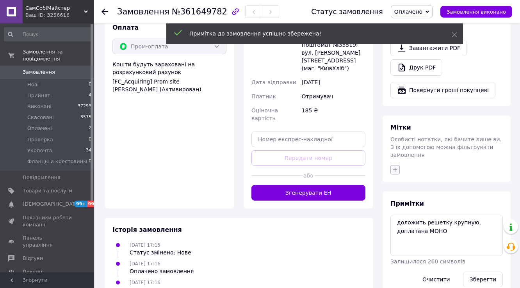
click at [395, 167] on icon "button" at bounding box center [395, 170] width 6 height 6
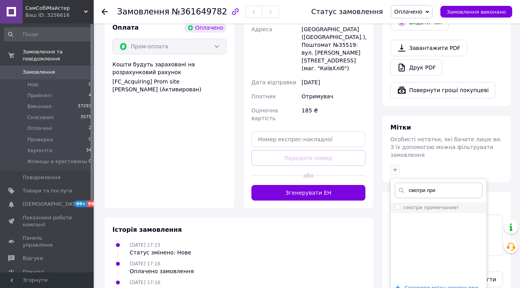
type input "смотри при"
drag, startPoint x: 398, startPoint y: 190, endPoint x: 439, endPoint y: 211, distance: 46.1
click at [397, 205] on input "смотри примечание!" at bounding box center [397, 207] width 5 height 5
checkbox input "true"
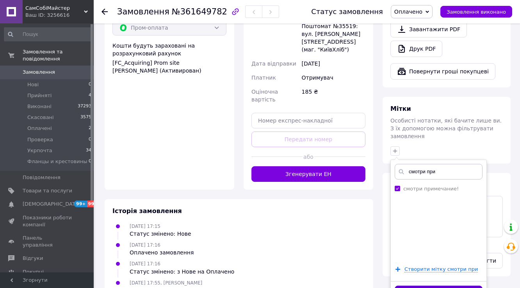
click at [447, 286] on button "Додати мітку" at bounding box center [439, 293] width 88 height 15
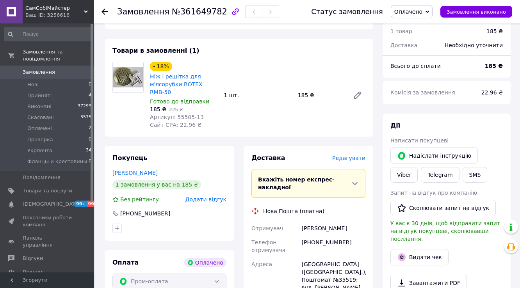
scroll to position [0, 0]
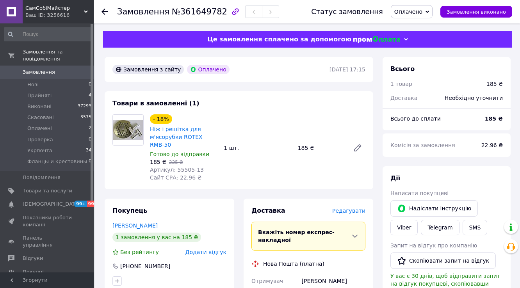
click at [36, 69] on span "Замовлення" at bounding box center [39, 72] width 32 height 7
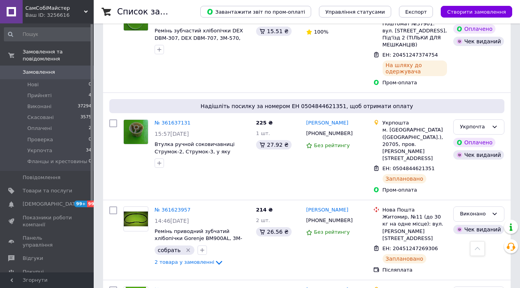
scroll to position [718, 0]
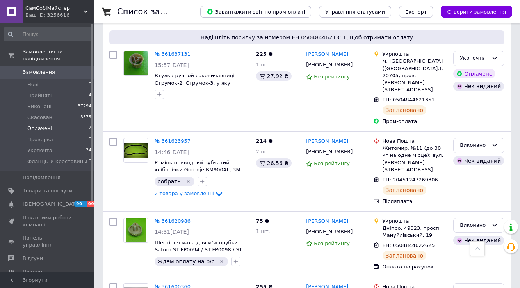
click at [42, 125] on span "Оплачені" at bounding box center [39, 128] width 25 height 7
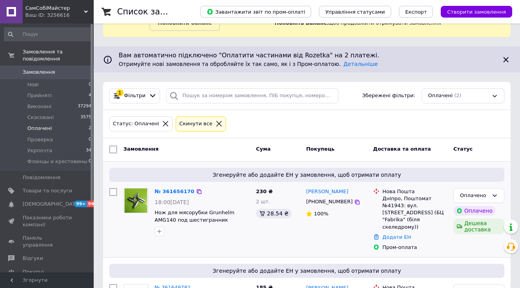
scroll to position [109, 0]
